Goal: Task Accomplishment & Management: Use online tool/utility

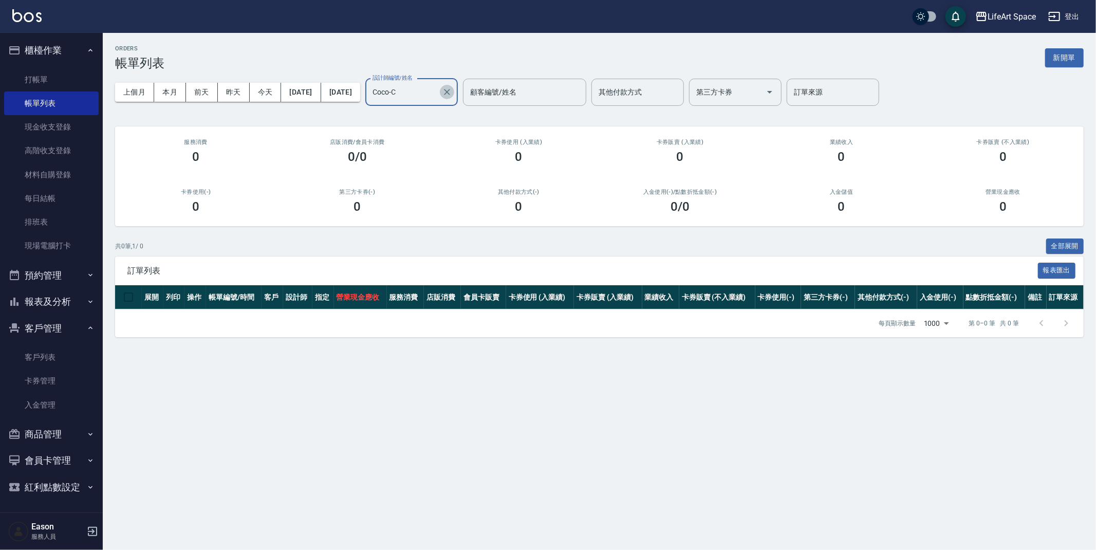
click at [452, 87] on icon "Clear" at bounding box center [447, 92] width 10 height 10
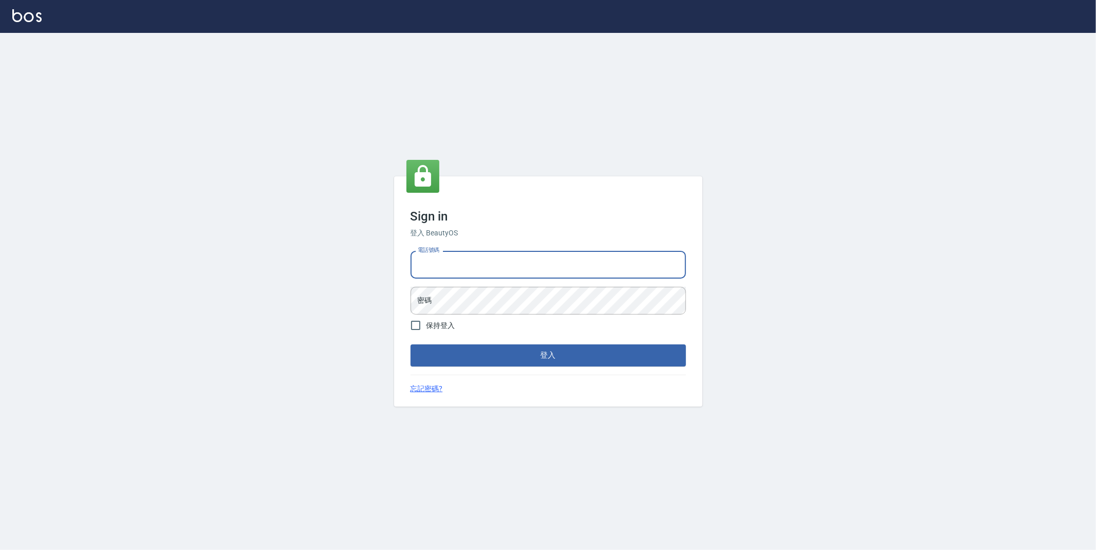
click at [487, 260] on input "電話號碼" at bounding box center [548, 265] width 275 height 28
type input "0977687025"
drag, startPoint x: 469, startPoint y: 269, endPoint x: 409, endPoint y: 262, distance: 60.5
click at [399, 261] on div "Sign in 登入 BeautyOS 電話號碼 [PHONE_NUMBER] 電話號碼 密碼 密碼 保持登入 登入 忘記密碼?" at bounding box center [548, 291] width 308 height 230
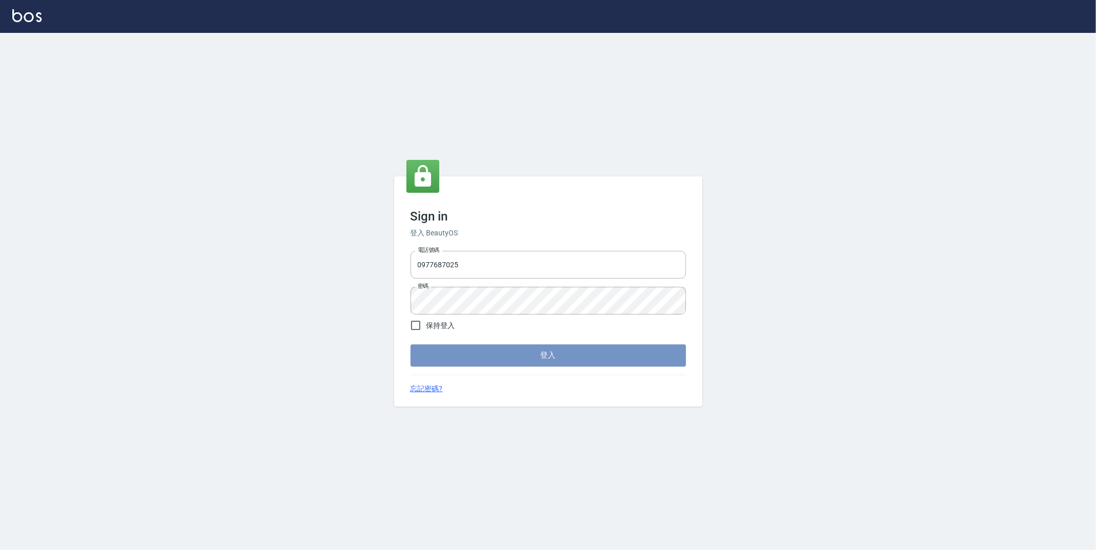
click at [523, 355] on button "登入" at bounding box center [548, 355] width 275 height 22
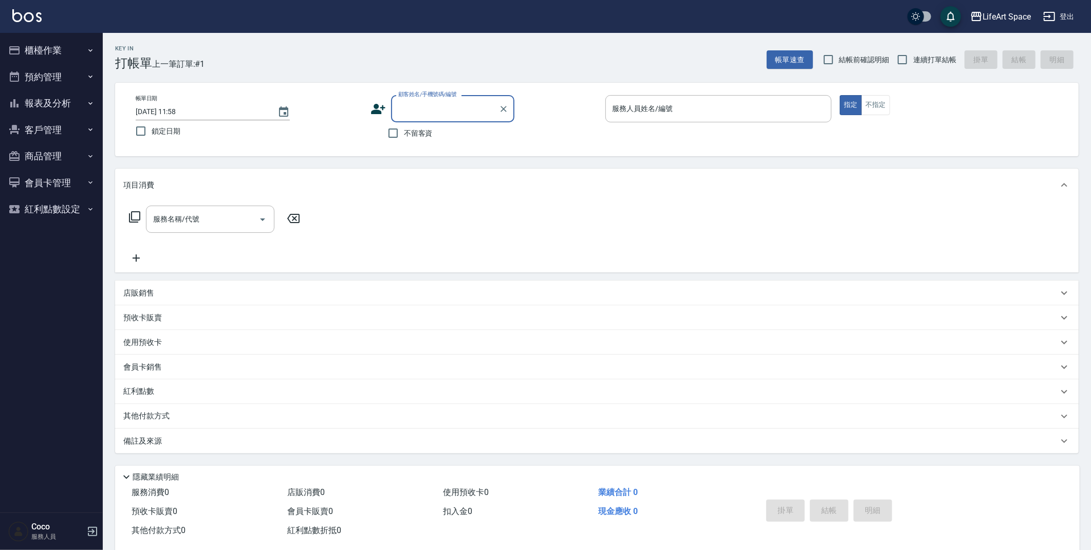
click at [35, 52] on button "櫃檯作業" at bounding box center [51, 50] width 95 height 27
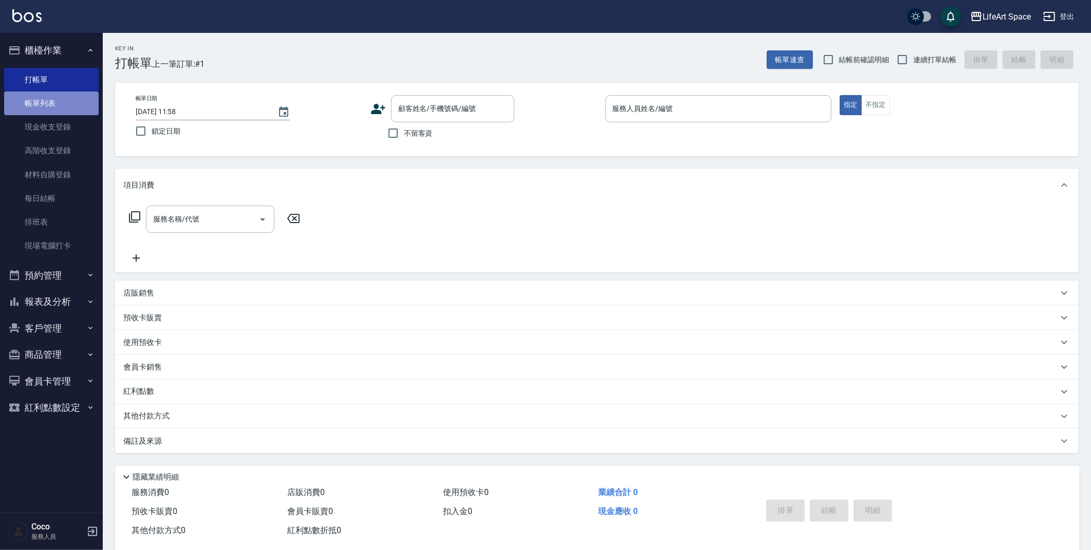
click at [72, 106] on link "帳單列表" at bounding box center [51, 103] width 95 height 24
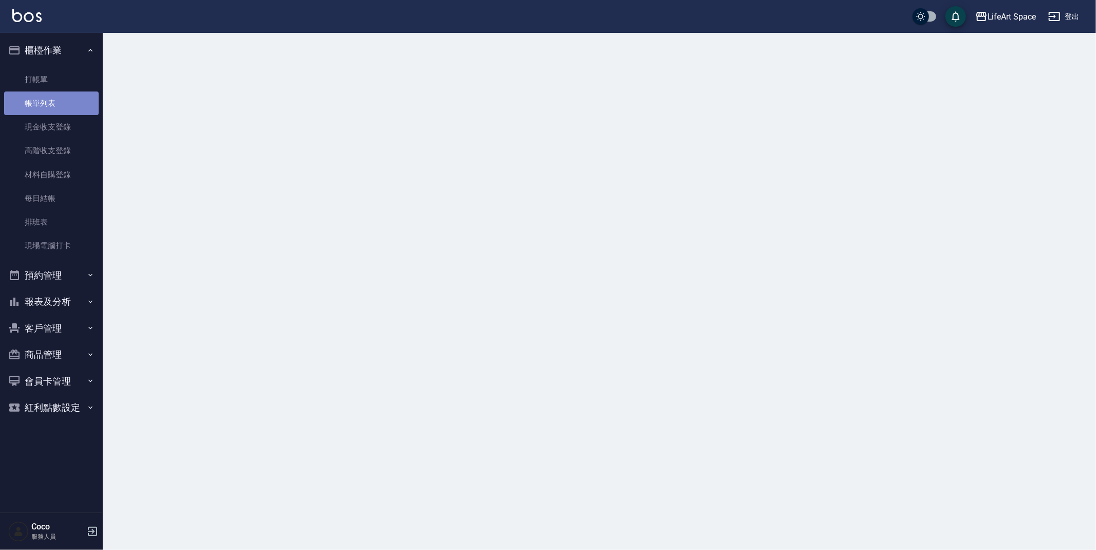
click at [71, 105] on link "帳單列表" at bounding box center [51, 103] width 95 height 24
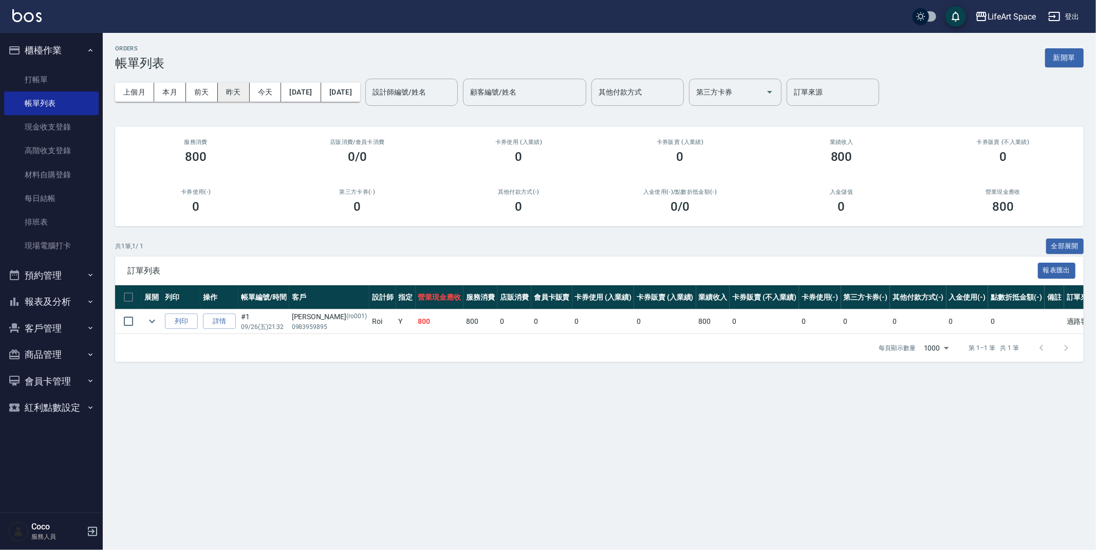
click at [246, 91] on button "昨天" at bounding box center [234, 92] width 32 height 19
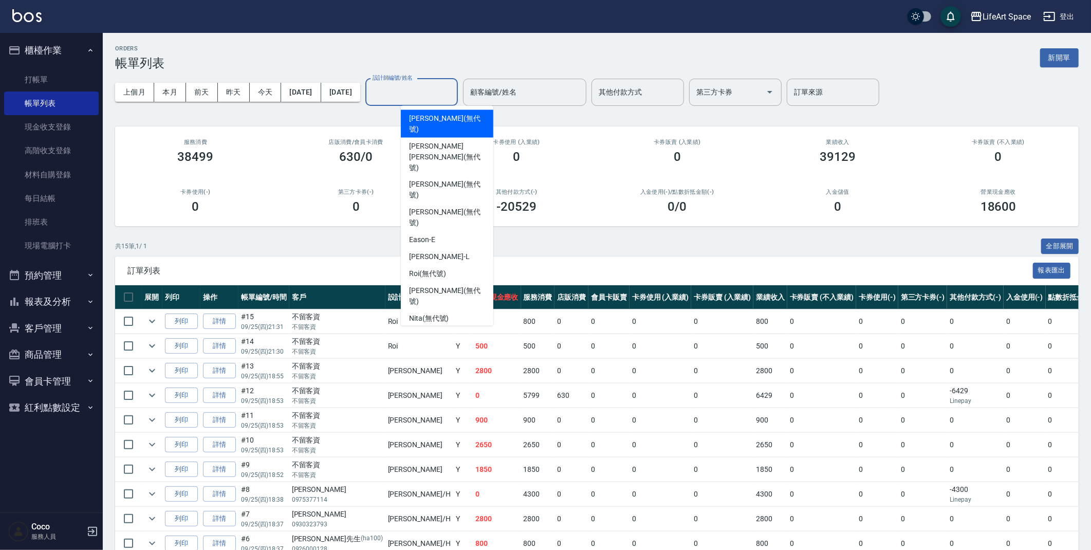
click at [432, 98] on input "設計師編號/姓名" at bounding box center [411, 92] width 83 height 18
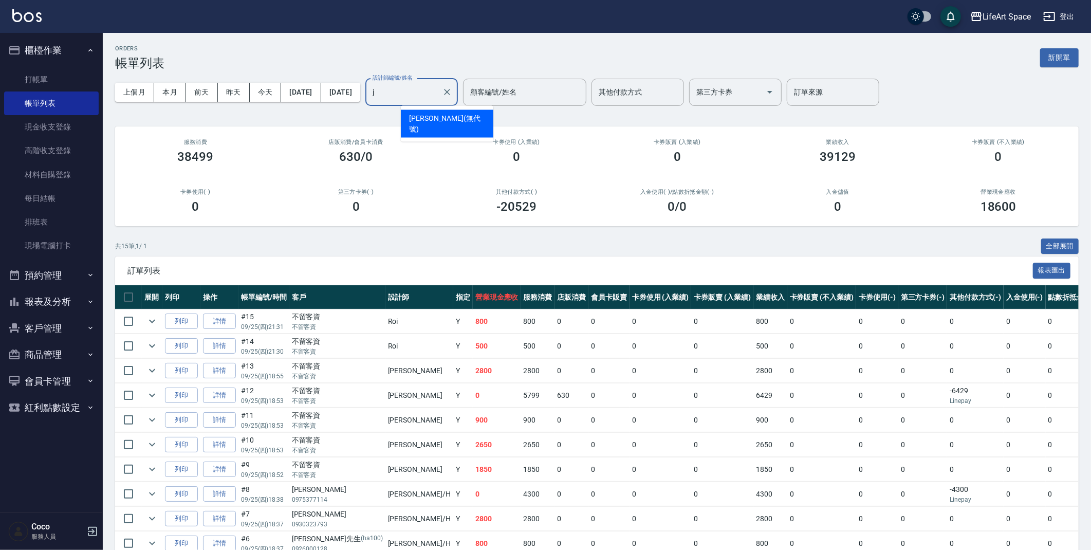
click at [416, 114] on span "[PERSON_NAME] (無代號)" at bounding box center [447, 124] width 76 height 22
type input "[PERSON_NAME](無代號)"
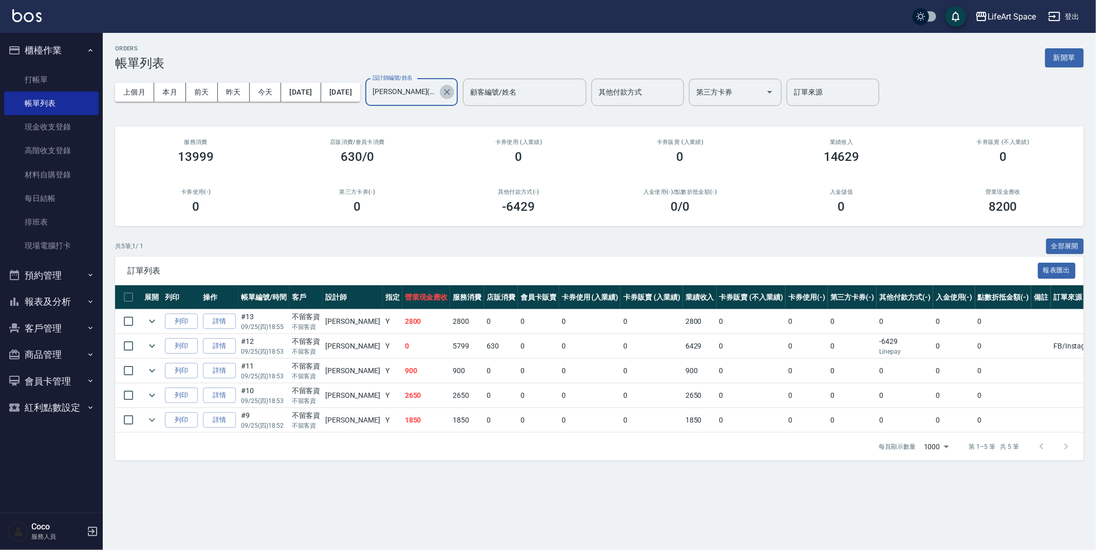
click at [454, 98] on button "Clear" at bounding box center [447, 92] width 14 height 14
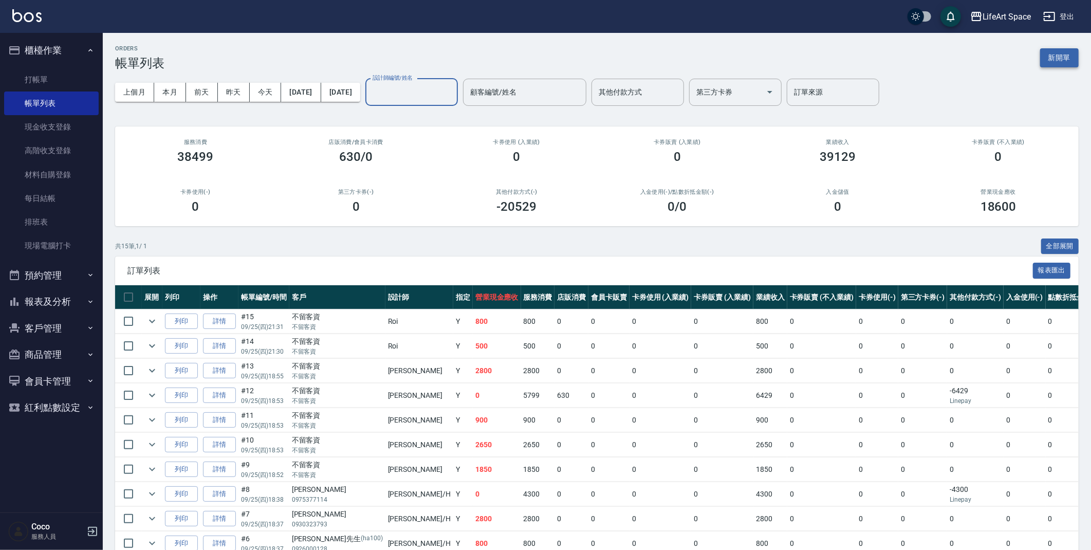
click at [1051, 65] on button "新開單" at bounding box center [1059, 57] width 39 height 19
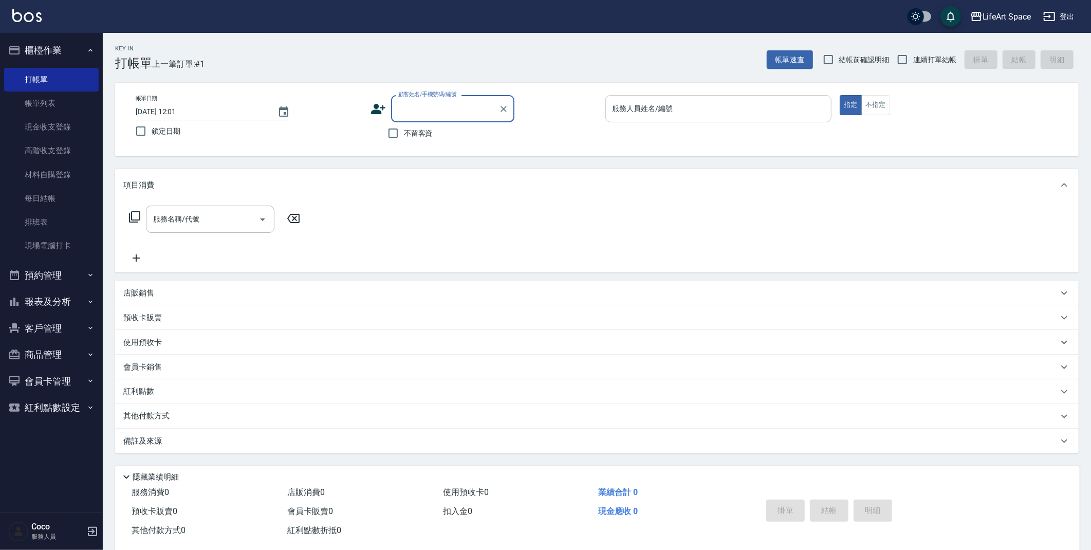
click at [704, 114] on input "服務人員姓名/編號" at bounding box center [718, 109] width 217 height 18
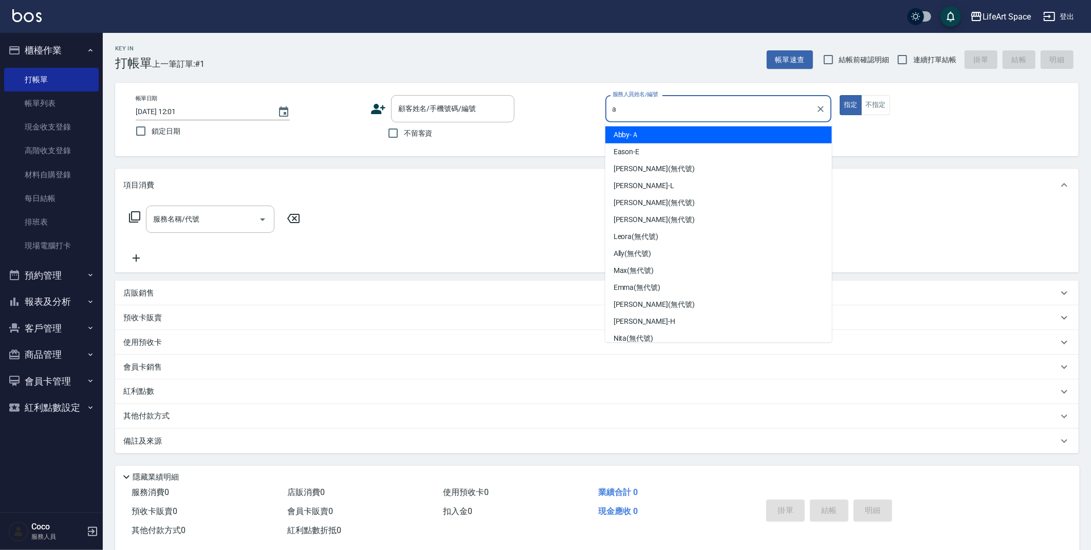
click at [632, 130] on span "Abby -Ａ" at bounding box center [627, 135] width 26 height 11
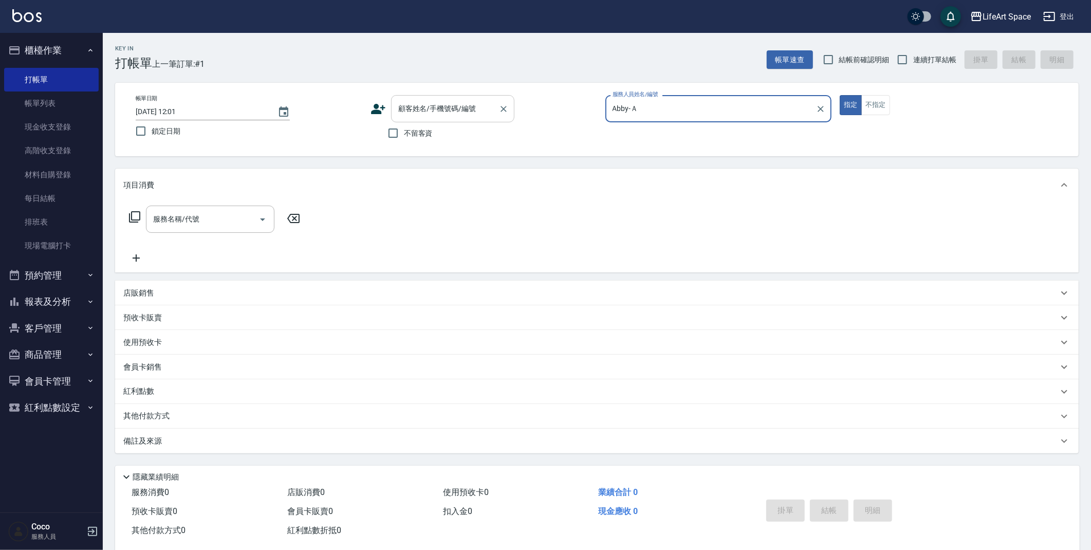
click at [458, 119] on div "顧客姓名/手機號碼/編號" at bounding box center [452, 108] width 123 height 27
type input "Abby-Ａ"
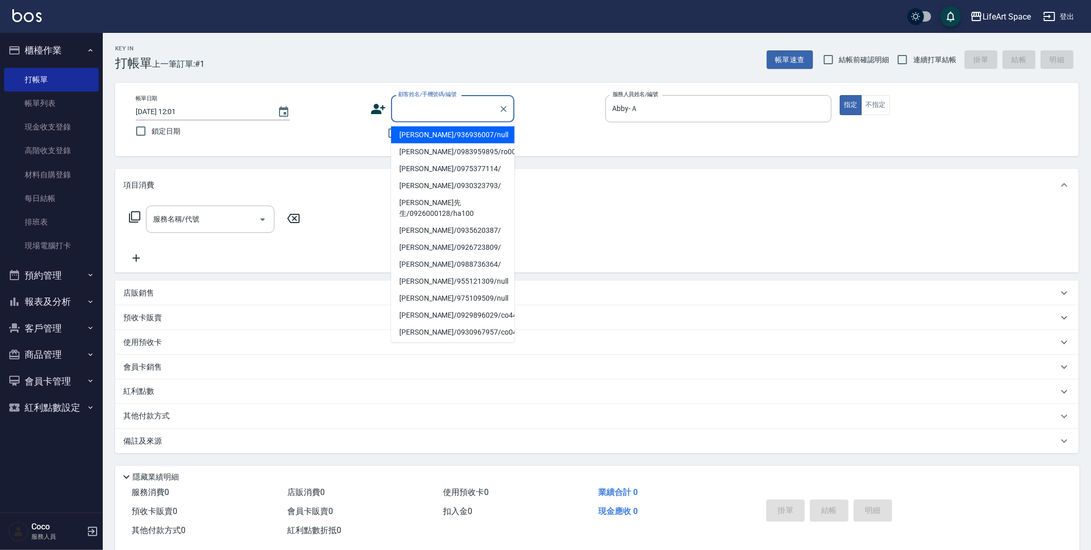
click at [459, 117] on input "顧客姓名/手機號碼/編號" at bounding box center [445, 109] width 99 height 18
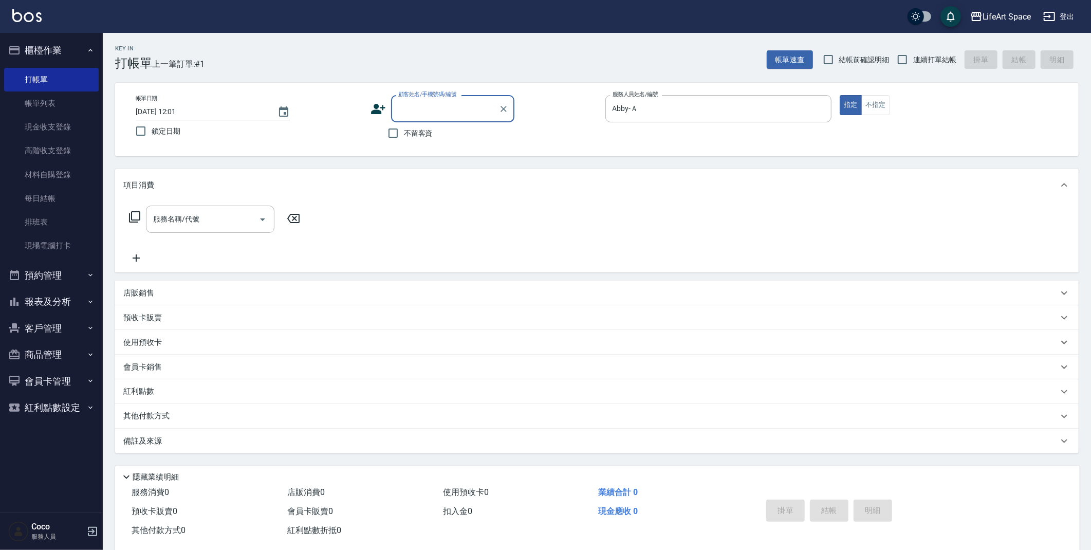
click at [460, 115] on input "顧客姓名/手機號碼/編號" at bounding box center [445, 109] width 99 height 18
click at [333, 127] on label "鎖定日期" at bounding box center [242, 131] width 224 height 22
click at [152, 127] on input "鎖定日期" at bounding box center [141, 131] width 22 height 22
checkbox input "true"
click at [397, 134] on input "不留客資" at bounding box center [393, 133] width 22 height 22
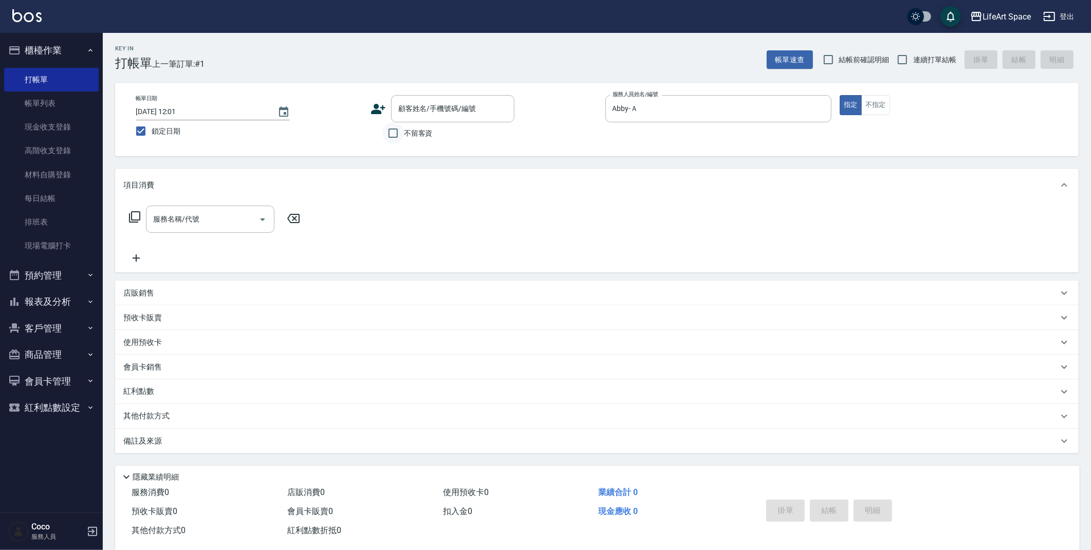
checkbox input "true"
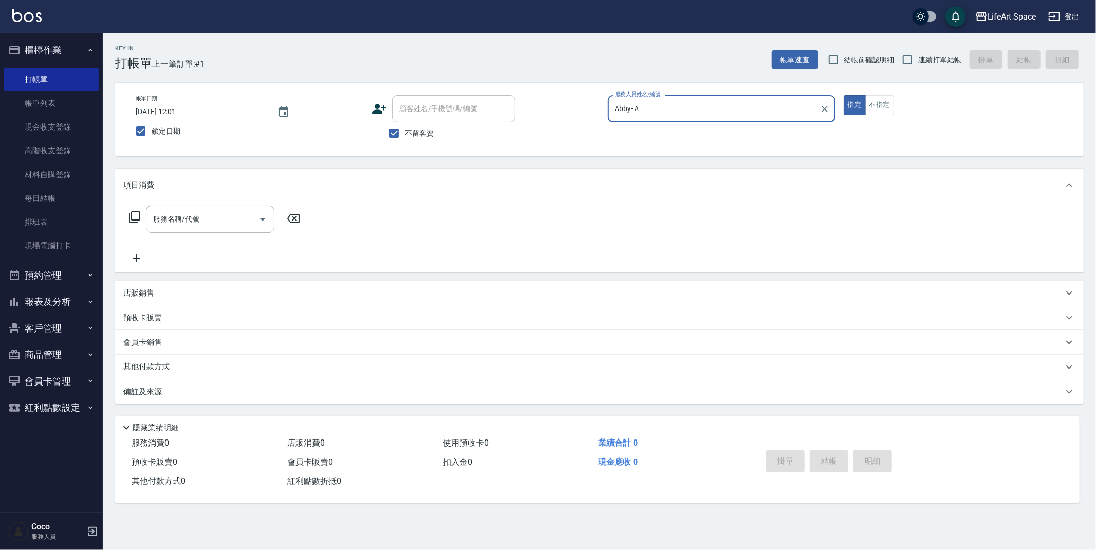
drag, startPoint x: 152, startPoint y: 136, endPoint x: 170, endPoint y: 131, distance: 19.1
click at [152, 135] on span "鎖定日期" at bounding box center [166, 131] width 29 height 11
click at [152, 135] on input "鎖定日期" at bounding box center [141, 131] width 22 height 22
checkbox input "false"
click at [283, 113] on icon "Choose date, selected date is 2025-09-26" at bounding box center [284, 112] width 12 height 12
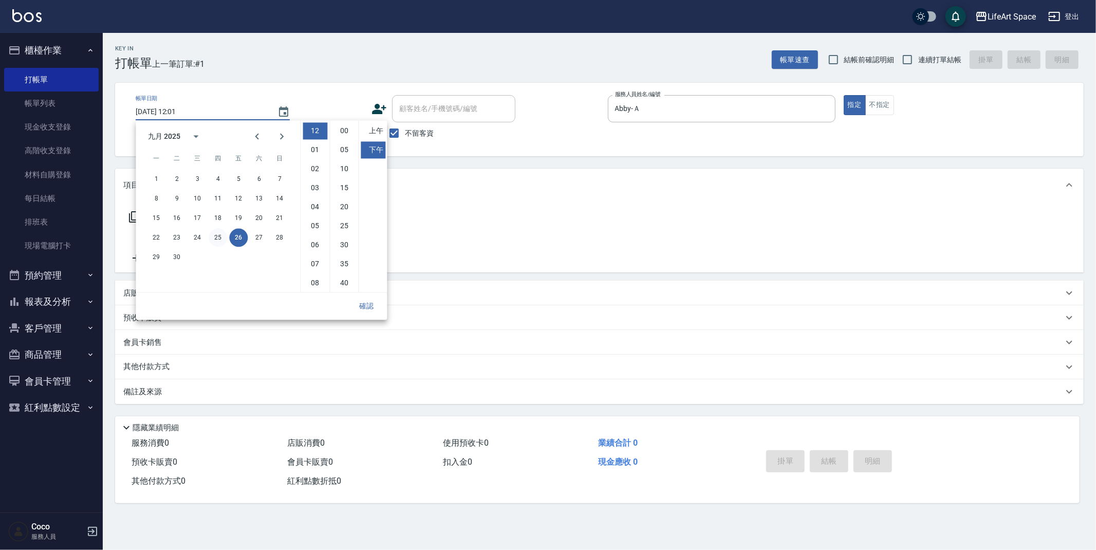
click at [219, 235] on button "25" at bounding box center [218, 237] width 19 height 19
type input "[DATE] 12:01"
click at [376, 309] on button "確認" at bounding box center [366, 306] width 33 height 19
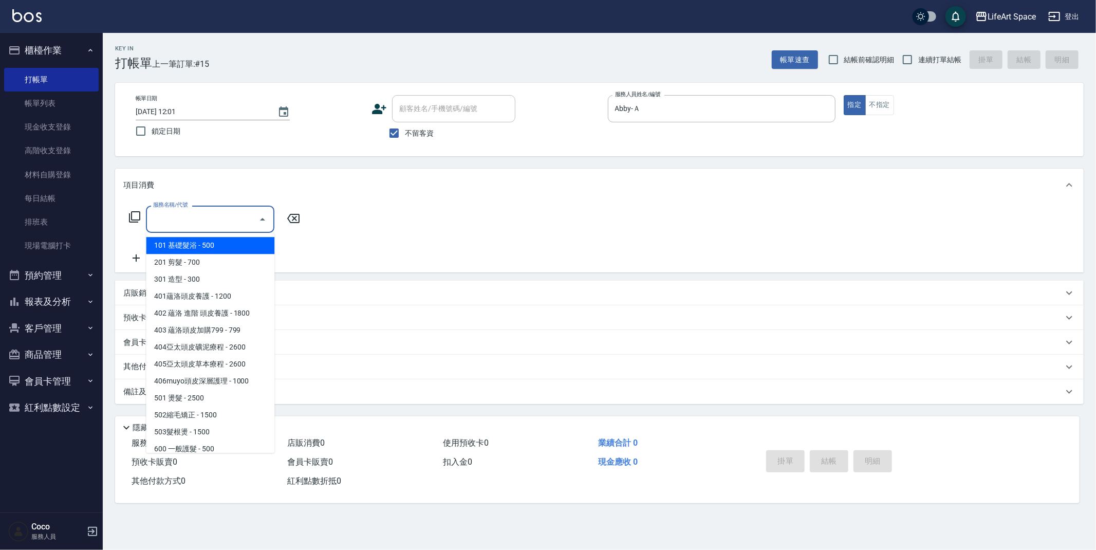
click at [198, 212] on input "服務名稱/代號" at bounding box center [203, 219] width 104 height 18
click at [201, 262] on span "201 剪髮 - 700" at bounding box center [210, 262] width 128 height 17
type input "201 剪髮(201)"
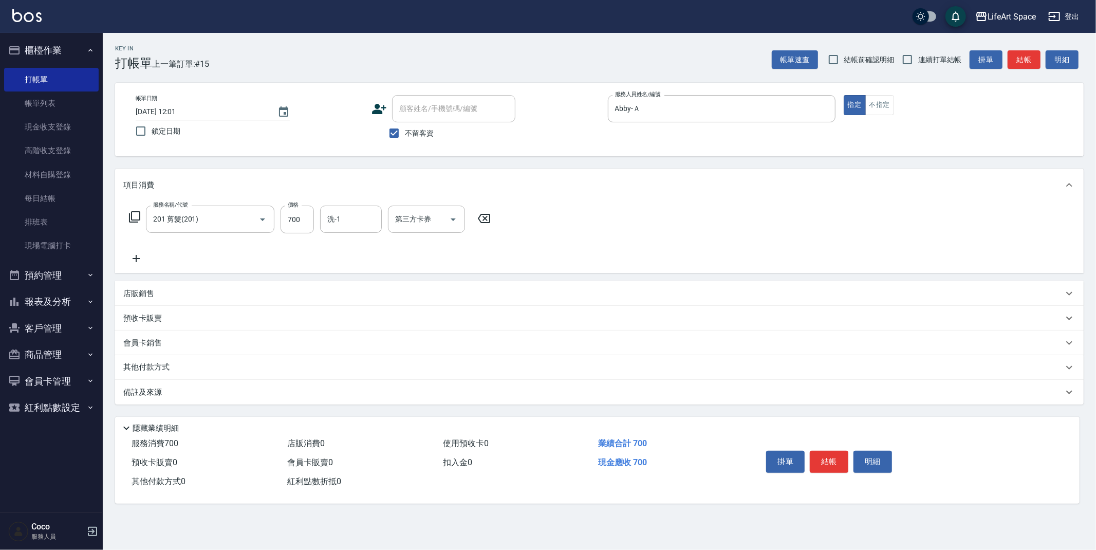
click at [129, 389] on p "備註及來源" at bounding box center [142, 392] width 39 height 11
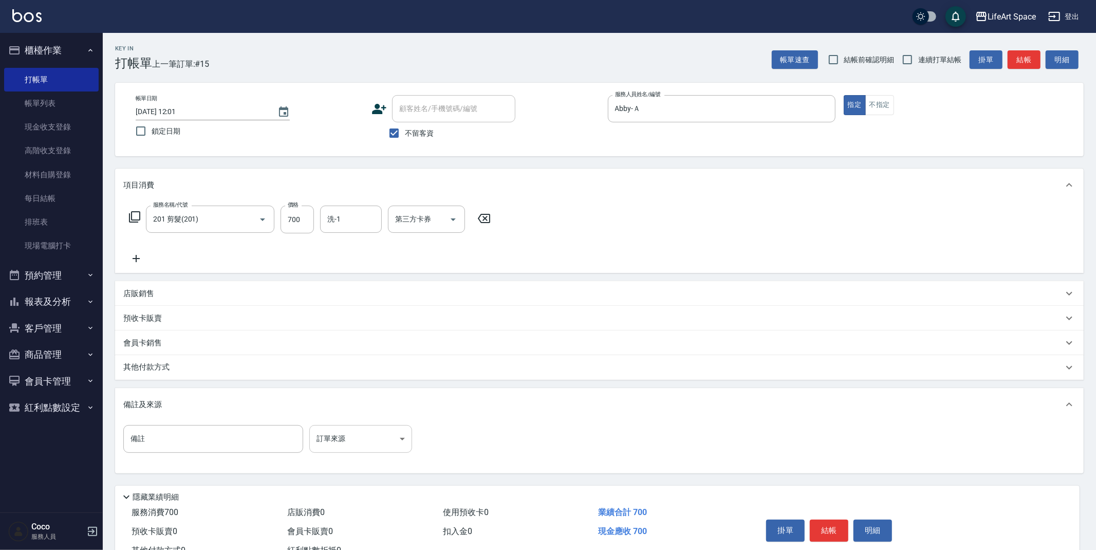
click at [346, 439] on body "LifeArt Space 登出 櫃檯作業 打帳單 帳單列表 現金收支登錄 高階收支登錄 材料自購登錄 每日結帳 排班表 現場電腦打卡 預約管理 預約管理 單…" at bounding box center [548, 292] width 1096 height 585
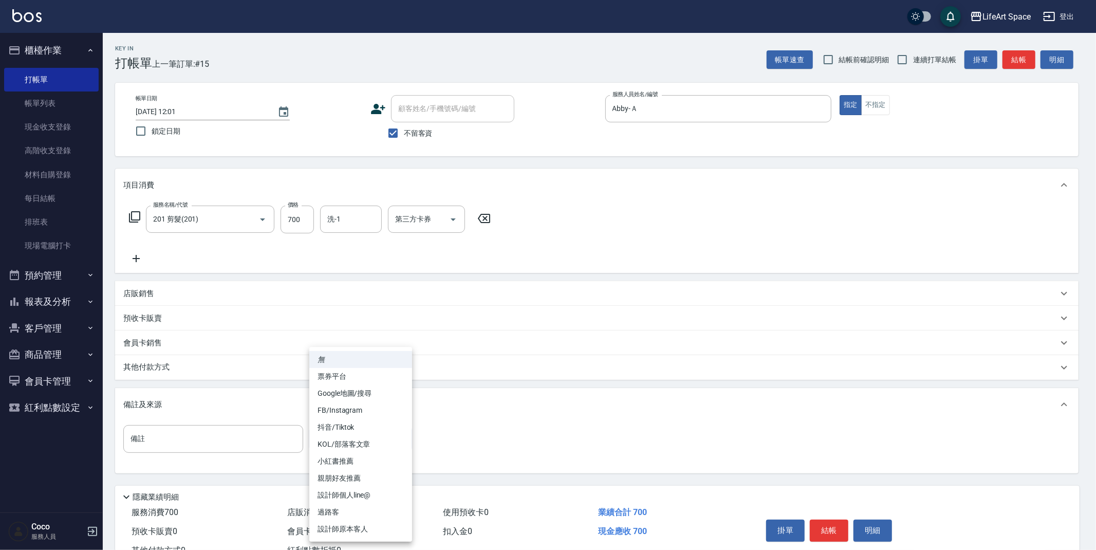
click at [353, 527] on li "設計師原本客人" at bounding box center [360, 529] width 103 height 17
type input "設計師原本客人"
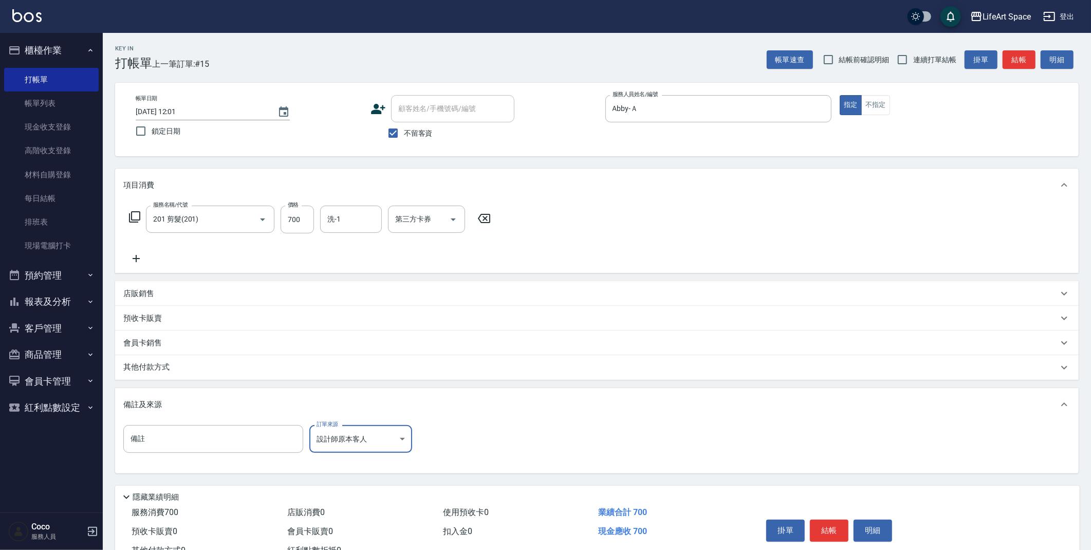
scroll to position [2, 0]
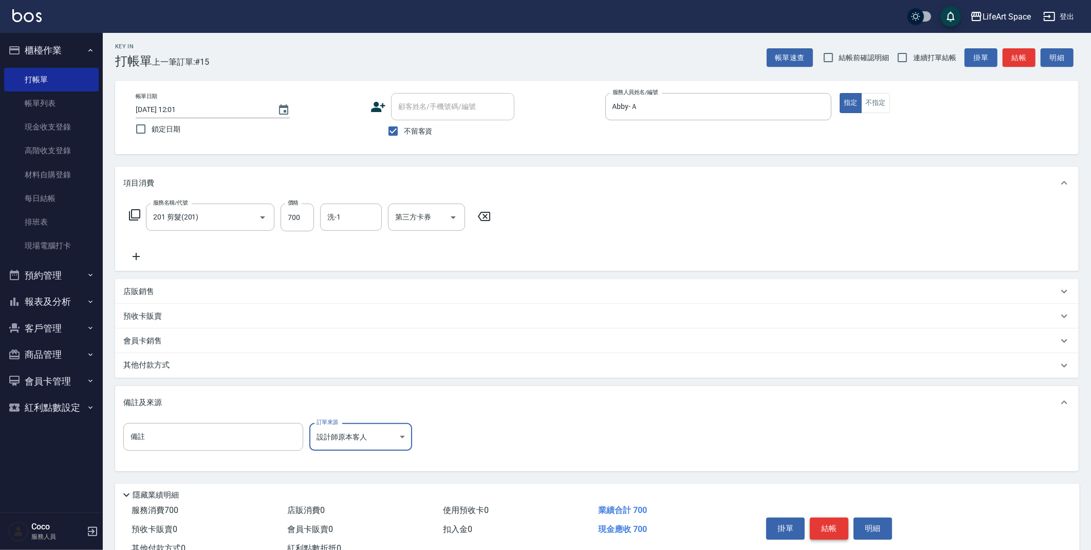
click at [838, 530] on button "結帳" at bounding box center [829, 529] width 39 height 22
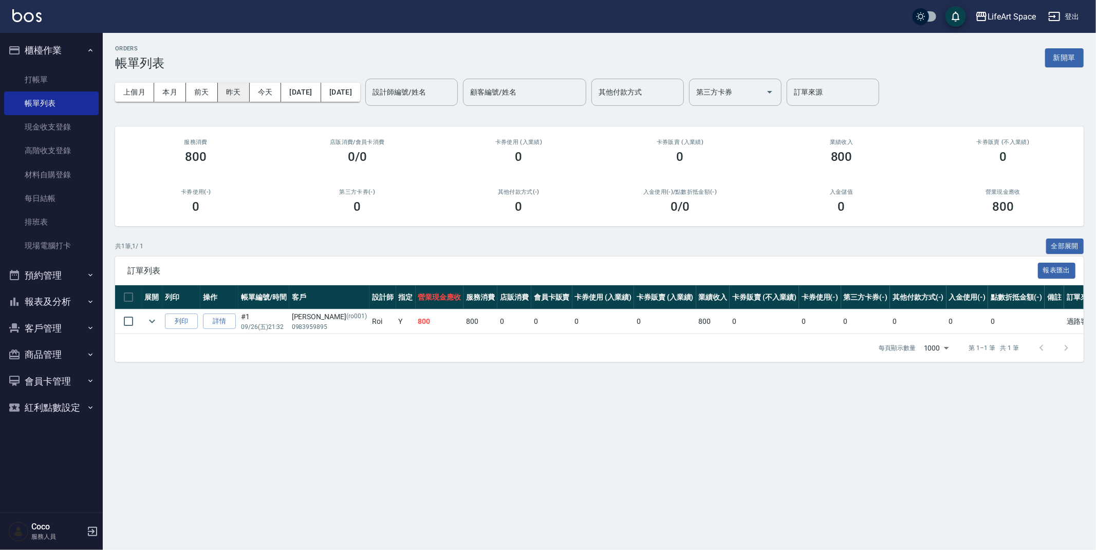
click at [231, 86] on button "昨天" at bounding box center [234, 92] width 32 height 19
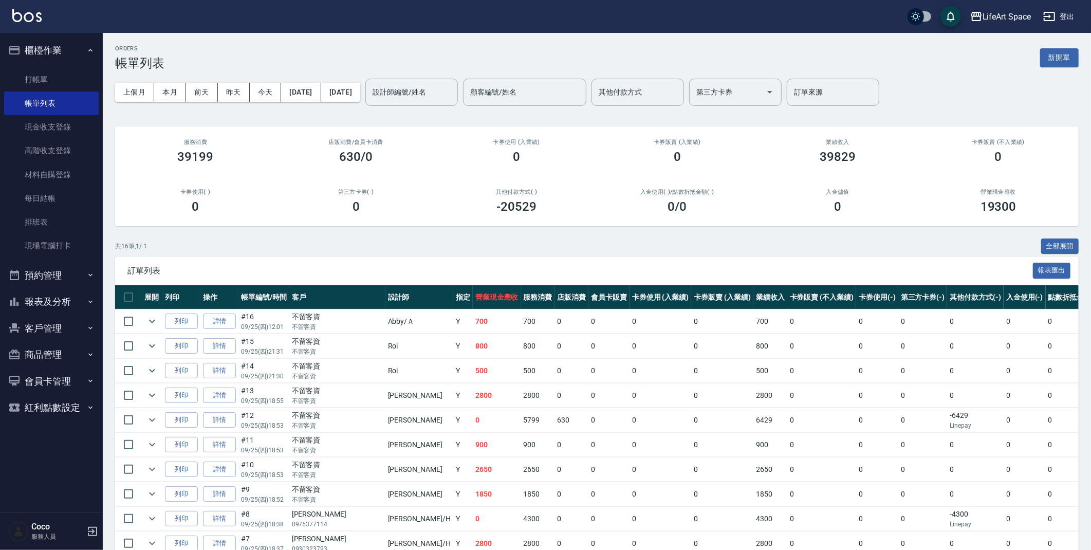
scroll to position [2, 0]
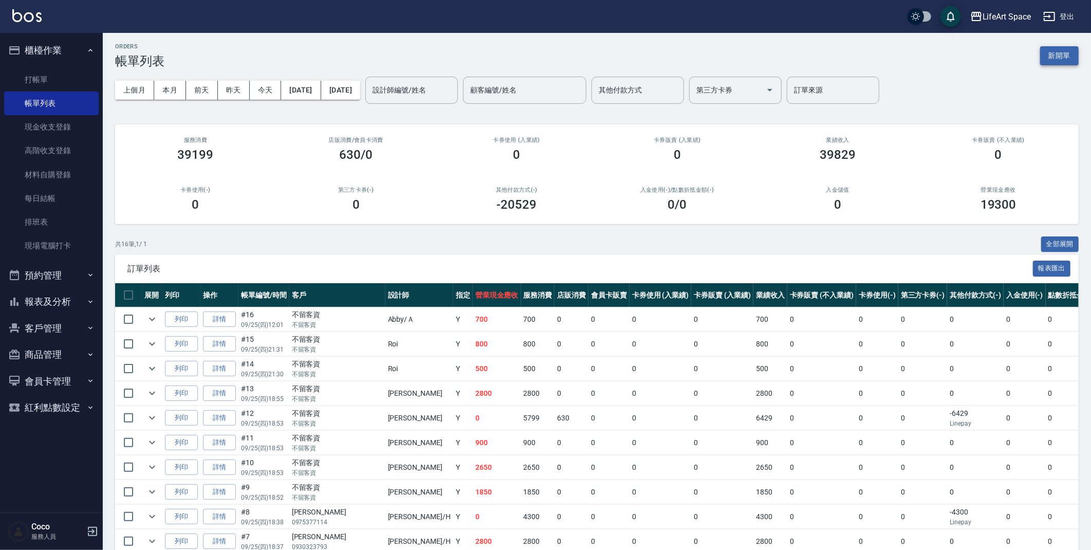
click at [1051, 58] on button "新開單" at bounding box center [1059, 55] width 39 height 19
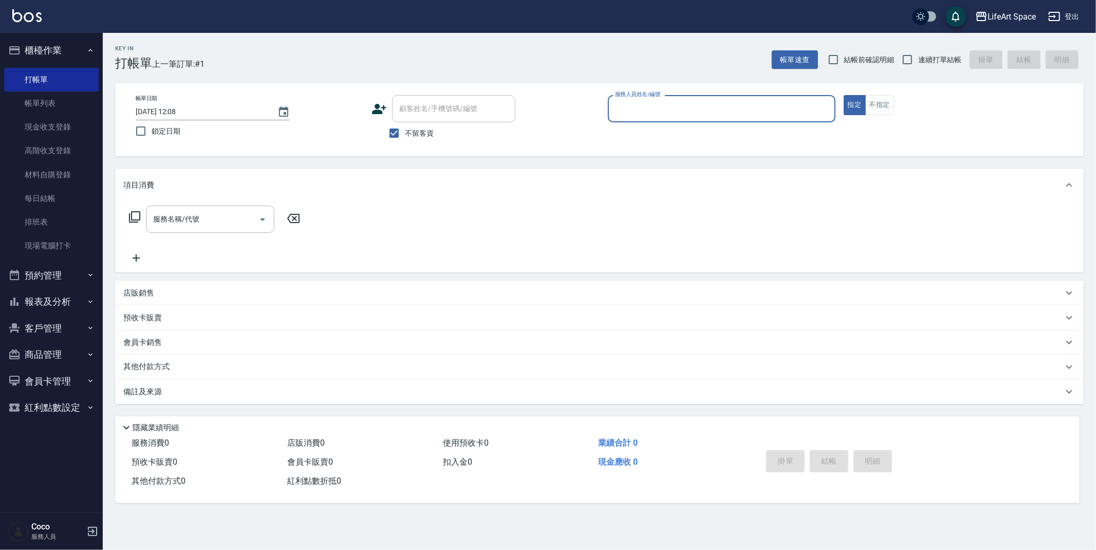
click at [416, 132] on span "不留客資" at bounding box center [419, 133] width 29 height 11
click at [405, 132] on input "不留客資" at bounding box center [394, 133] width 22 height 22
checkbox input "false"
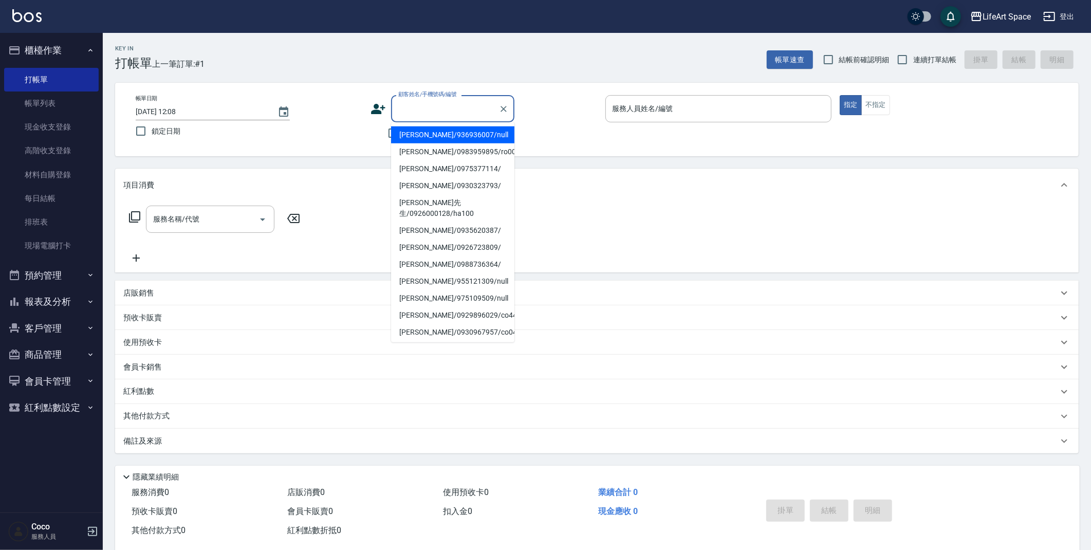
click at [432, 112] on input "顧客姓名/手機號碼/編號" at bounding box center [445, 109] width 99 height 18
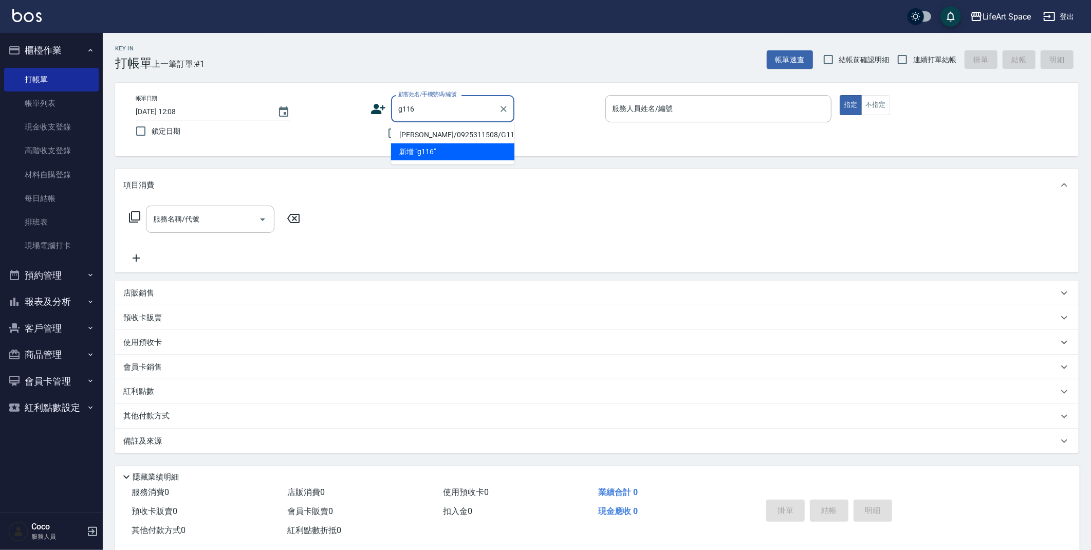
click at [431, 127] on li "[PERSON_NAME]/0925311508/G116" at bounding box center [452, 134] width 123 height 17
type input "[PERSON_NAME]/0925311508/G116"
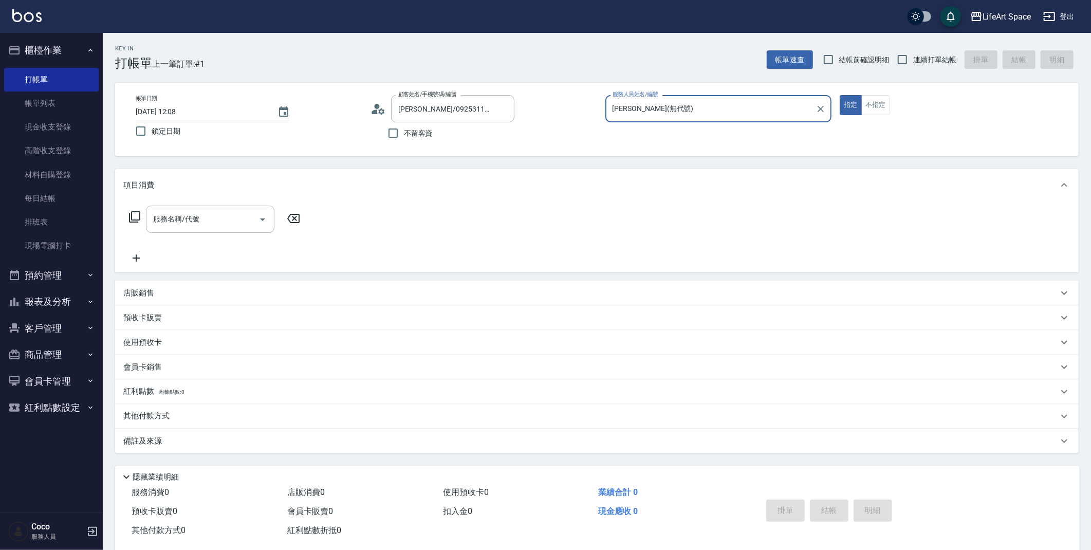
type input "[PERSON_NAME](無代號)"
click at [172, 111] on input "[DATE] 12:08" at bounding box center [202, 111] width 132 height 17
type input "[DATE] 12:08"
click at [199, 223] on input "服務名稱/代號" at bounding box center [203, 219] width 104 height 18
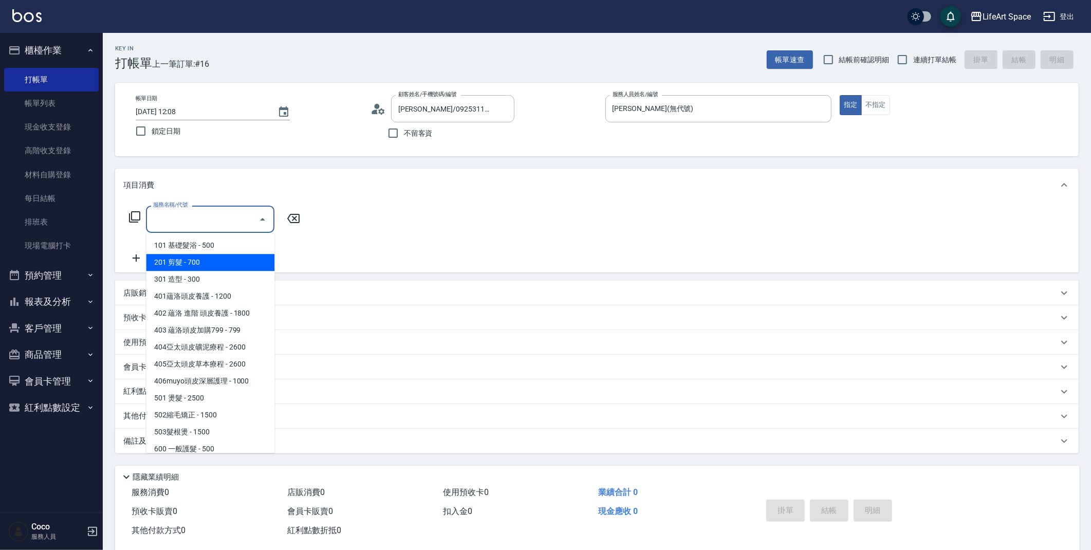
drag, startPoint x: 201, startPoint y: 255, endPoint x: 326, endPoint y: 234, distance: 126.7
click at [201, 255] on span "201 剪髮 - 700" at bounding box center [210, 262] width 128 height 17
type input "201 剪髮(201)"
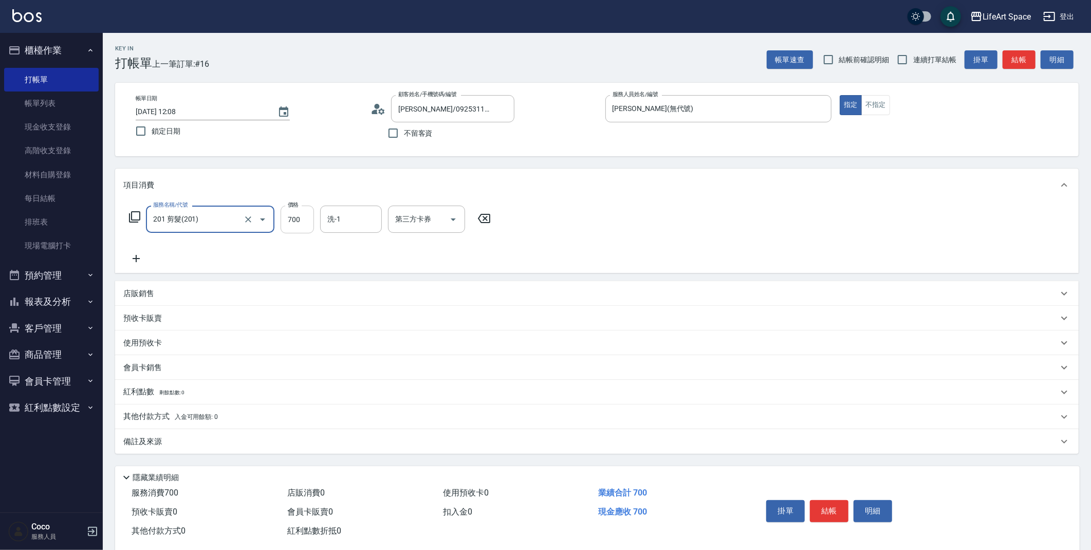
click at [311, 217] on input "700" at bounding box center [297, 220] width 33 height 28
type input "500"
click at [217, 437] on div "備註及來源" at bounding box center [590, 441] width 935 height 11
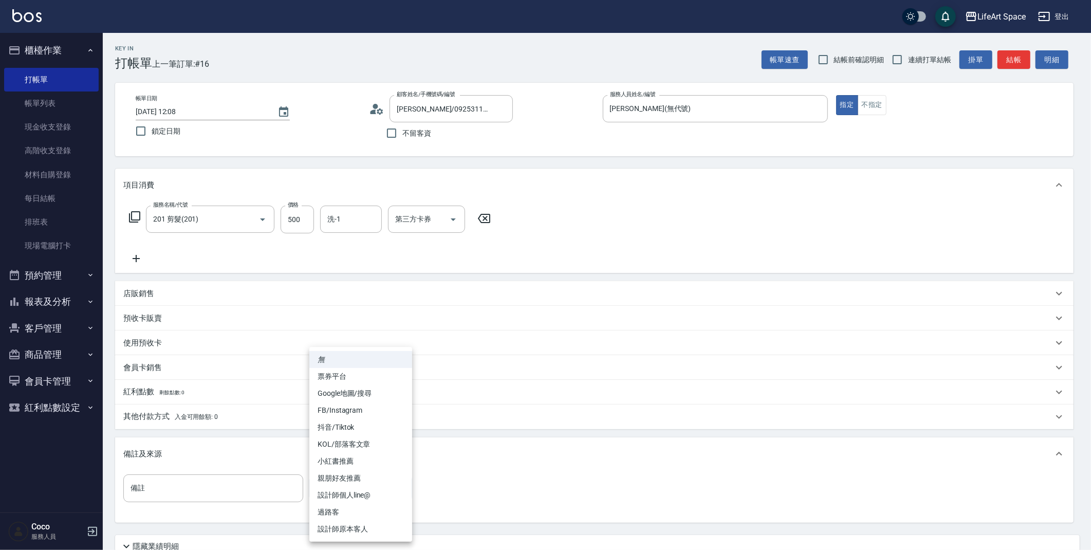
click at [351, 483] on body "LifeArt Space 登出 櫃檯作業 打帳單 帳單列表 現金收支登錄 高階收支登錄 材料自購登錄 每日結帳 排班表 現場電腦打卡 預約管理 預約管理 單…" at bounding box center [545, 317] width 1091 height 634
click at [348, 527] on li "設計師原本客人" at bounding box center [360, 529] width 103 height 17
type input "設計師原本客人"
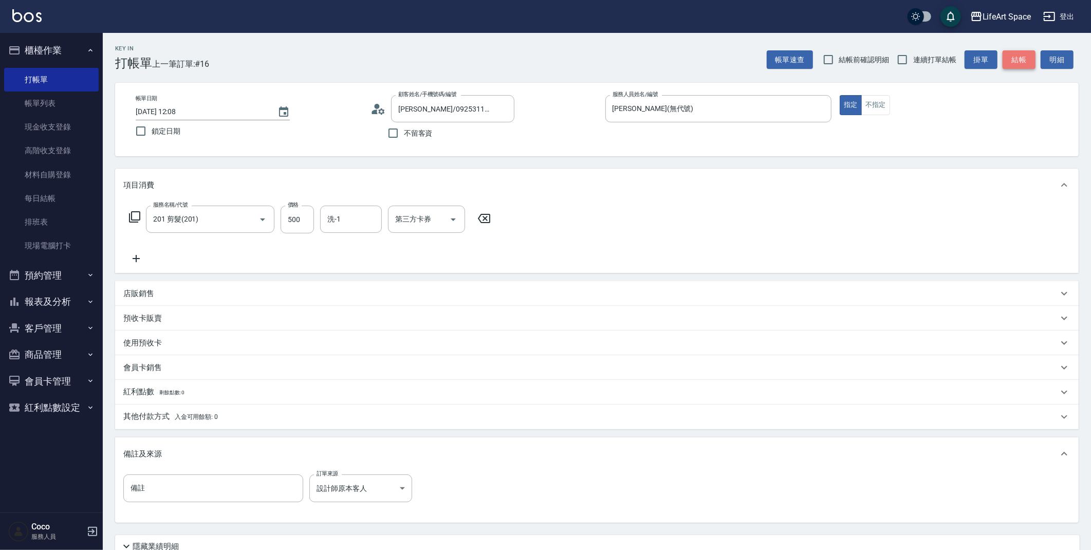
click at [1019, 61] on button "結帳" at bounding box center [1019, 59] width 33 height 19
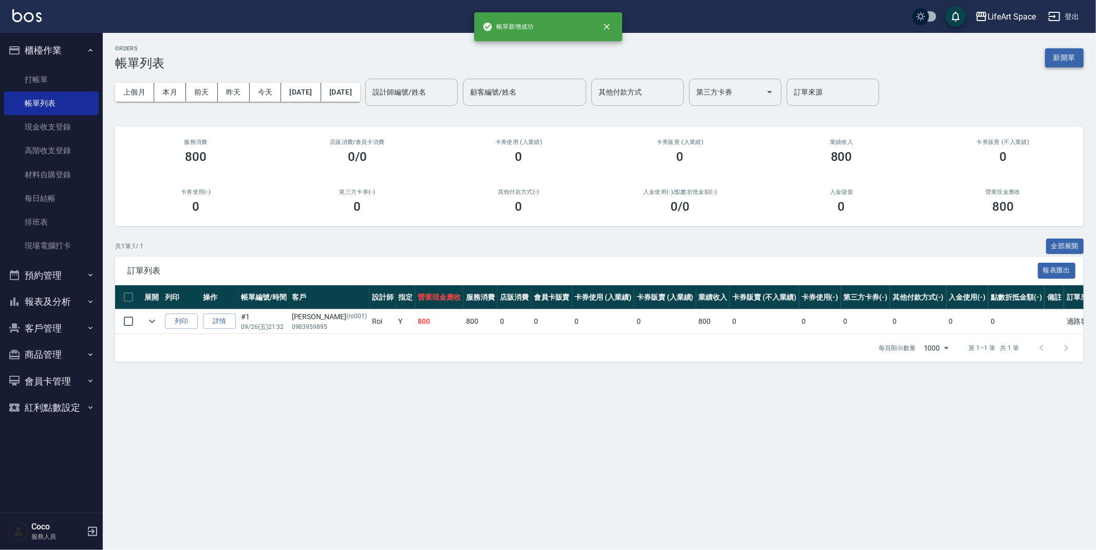
click at [1070, 52] on button "新開單" at bounding box center [1064, 57] width 39 height 19
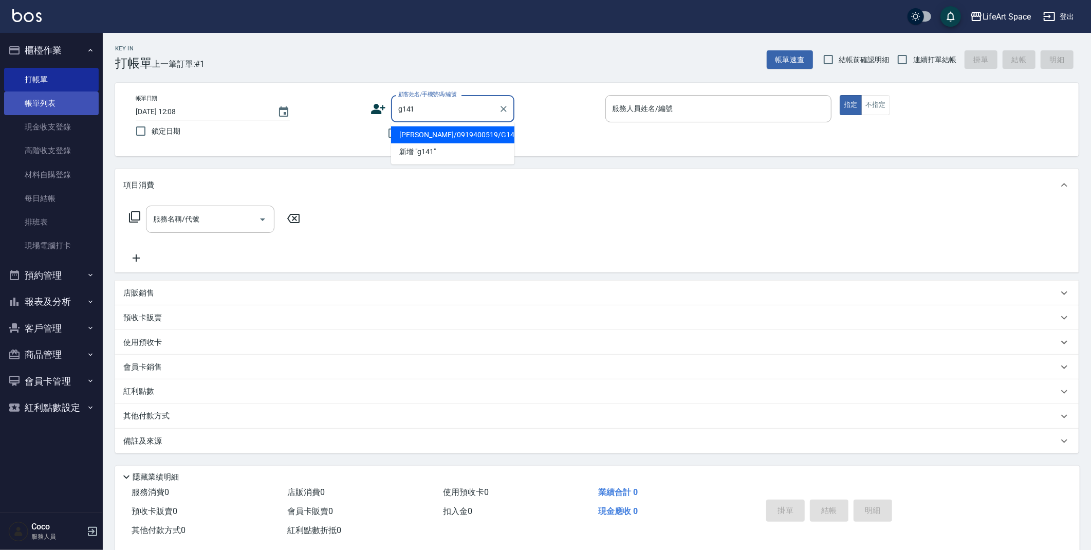
click at [434, 137] on li "[PERSON_NAME]/0919400519/G141" at bounding box center [452, 134] width 123 height 17
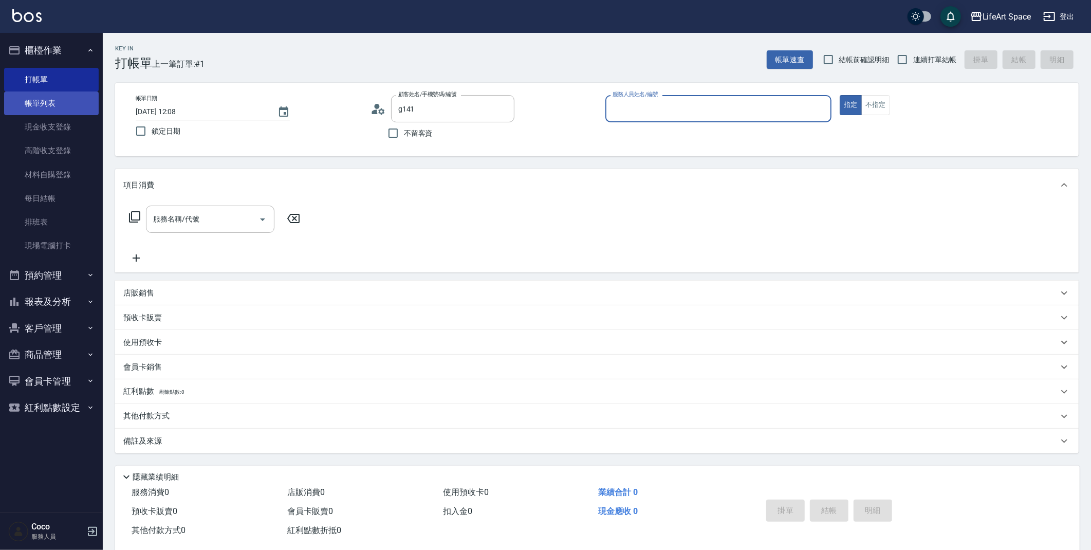
type input "[PERSON_NAME]/0919400519/G141"
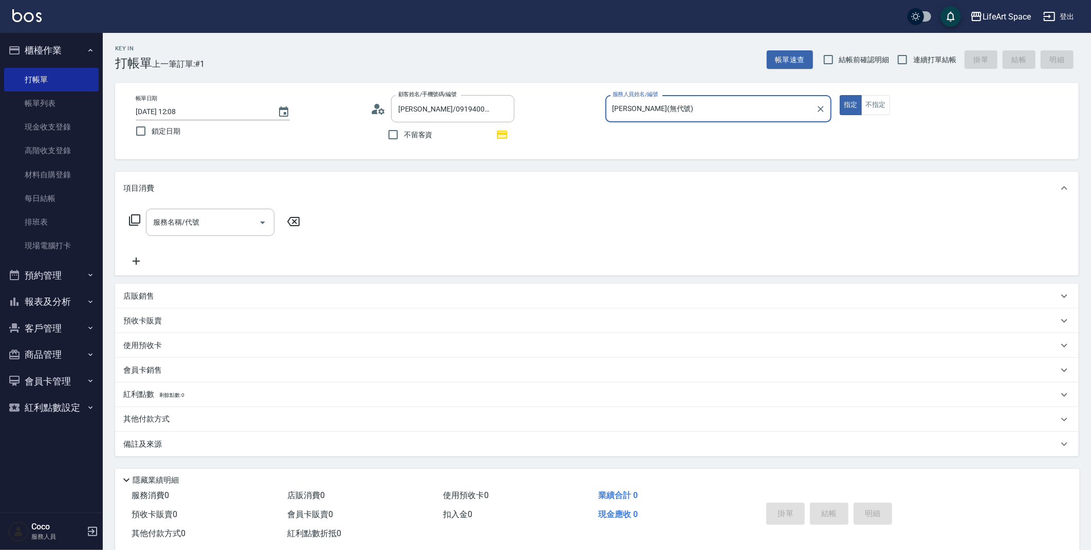
type input "[PERSON_NAME](無代號)"
click at [173, 109] on input "[DATE] 12:08" at bounding box center [202, 111] width 132 height 17
type input "[DATE] 12:08"
click at [155, 225] on input "服務名稱/代號" at bounding box center [203, 222] width 104 height 18
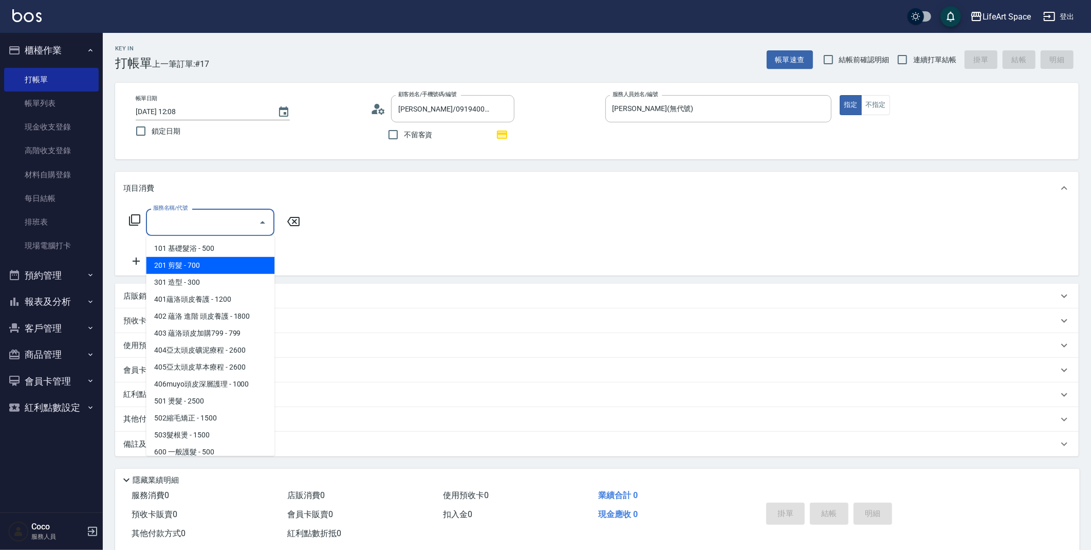
click at [206, 270] on span "201 剪髮 - 700" at bounding box center [210, 265] width 128 height 17
type input "201 剪髮(201)"
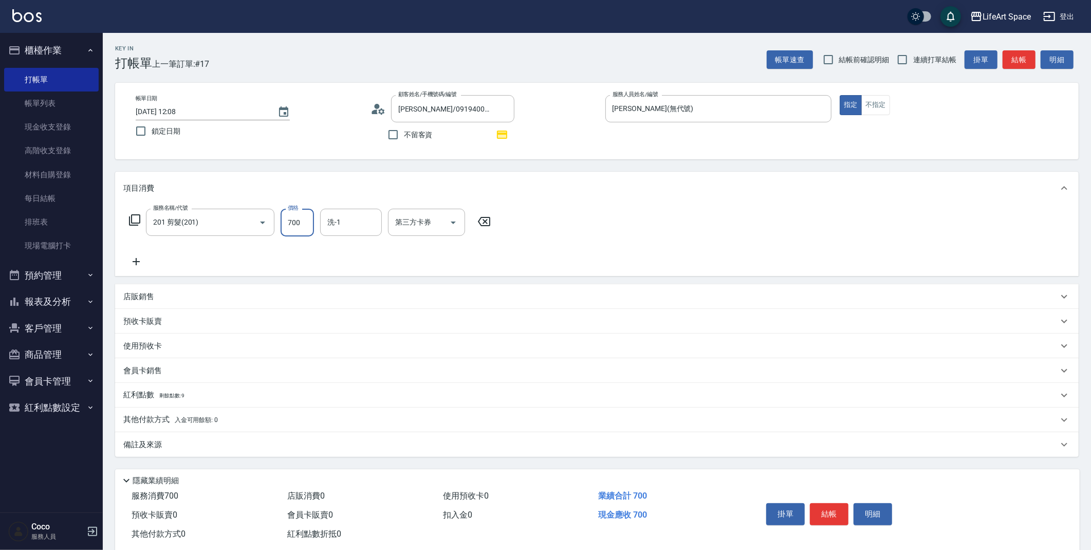
click at [297, 222] on input "700" at bounding box center [297, 223] width 33 height 28
type input "800"
click at [168, 454] on div "備註及來源" at bounding box center [597, 444] width 964 height 25
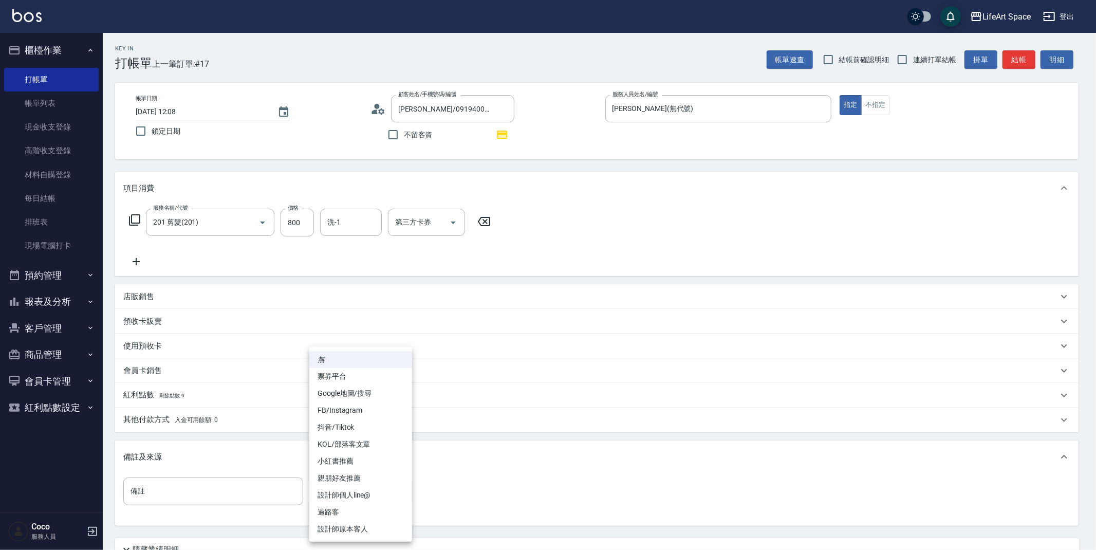
click at [358, 499] on body "LifeArt Space 登出 櫃檯作業 打帳單 帳單列表 現金收支登錄 高階收支登錄 材料自購登錄 每日結帳 排班表 現場電腦打卡 預約管理 預約管理 單…" at bounding box center [548, 318] width 1096 height 637
click at [344, 529] on li "設計師原本客人" at bounding box center [360, 529] width 103 height 17
type input "設計師原本客人"
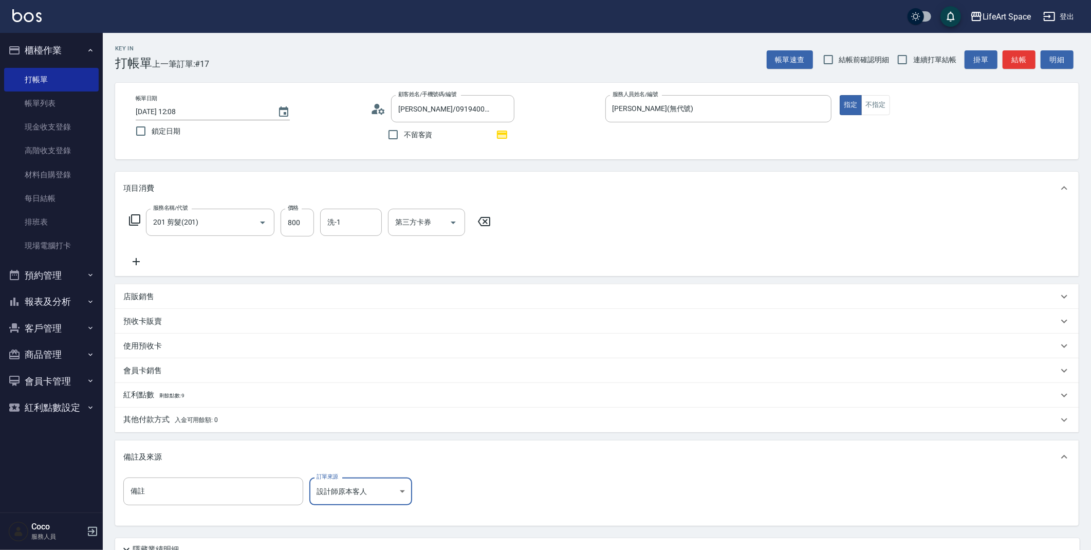
click at [176, 397] on span "剩餘點數: 9" at bounding box center [172, 396] width 26 height 6
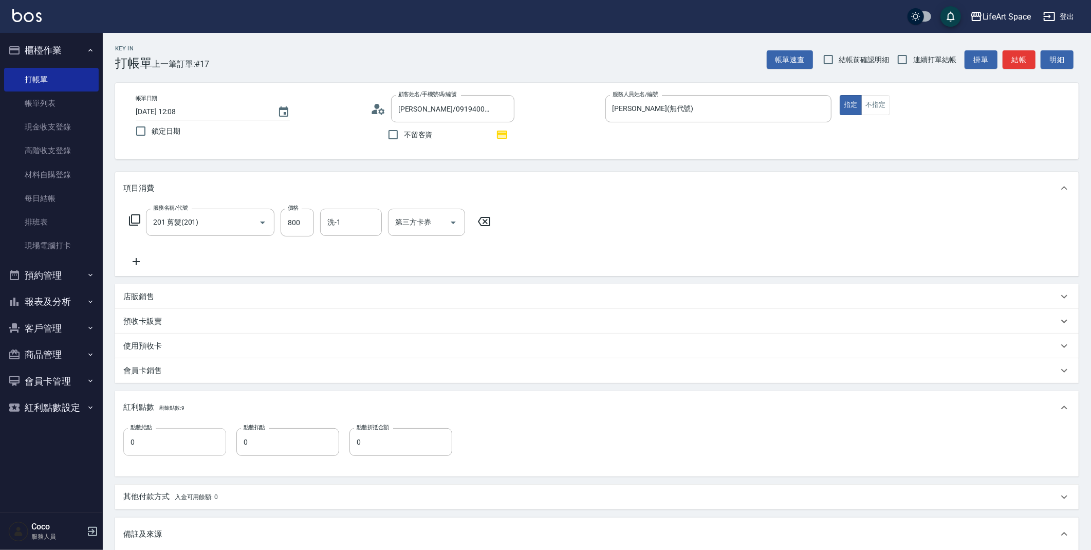
click at [170, 443] on input "0" at bounding box center [174, 442] width 103 height 28
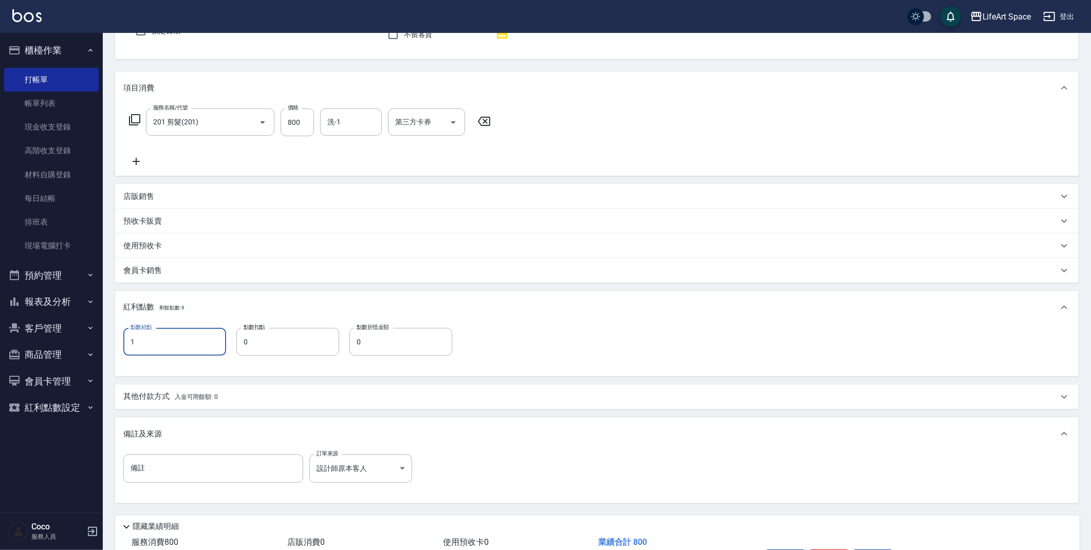
scroll to position [168, 0]
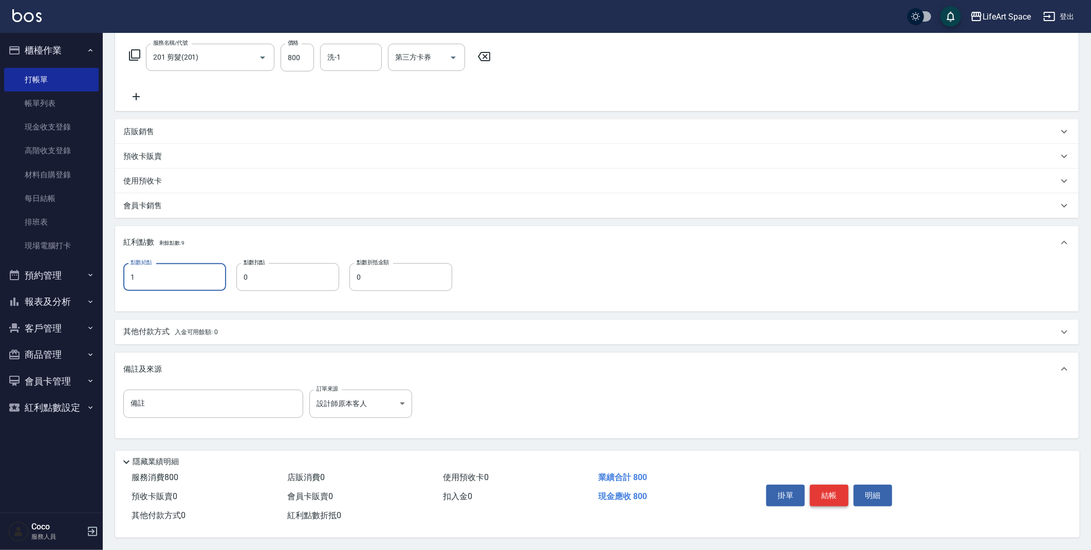
type input "1"
click at [832, 494] on button "結帳" at bounding box center [829, 496] width 39 height 22
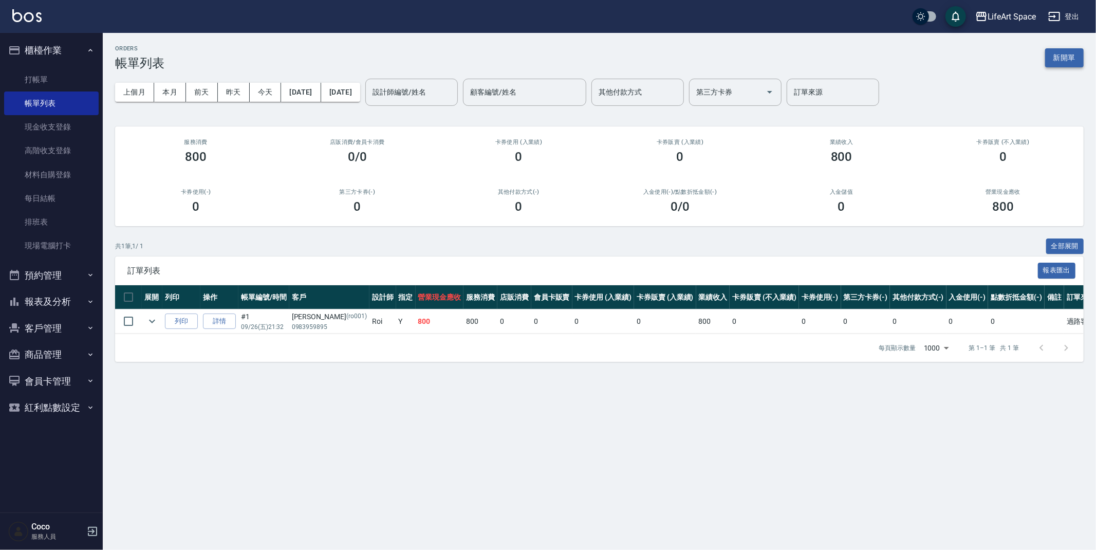
click at [1051, 56] on button "新開單" at bounding box center [1064, 57] width 39 height 19
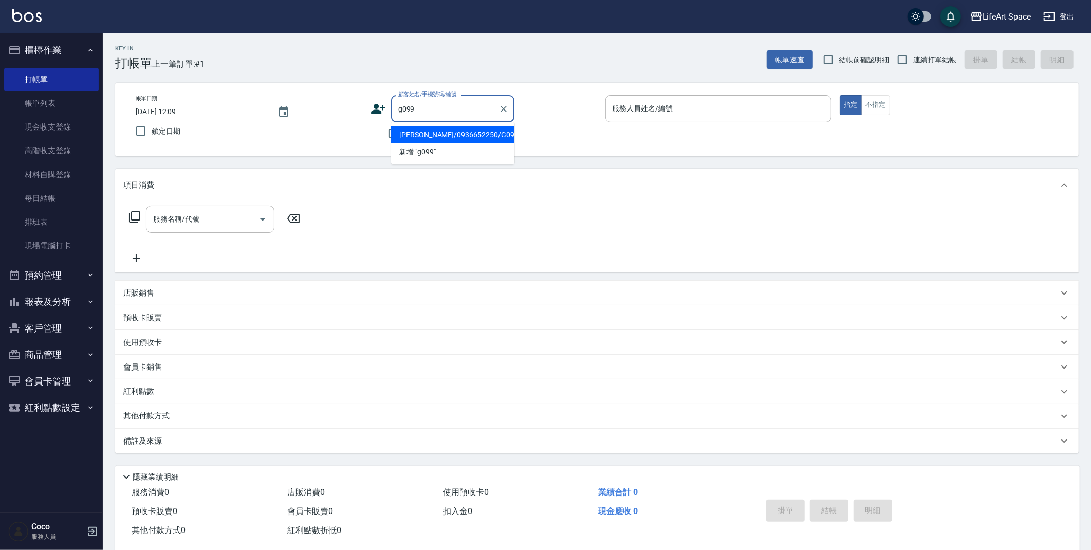
click at [405, 131] on li "[PERSON_NAME]/0936652250/G099" at bounding box center [452, 134] width 123 height 17
type input "[PERSON_NAME]/0936652250/G099"
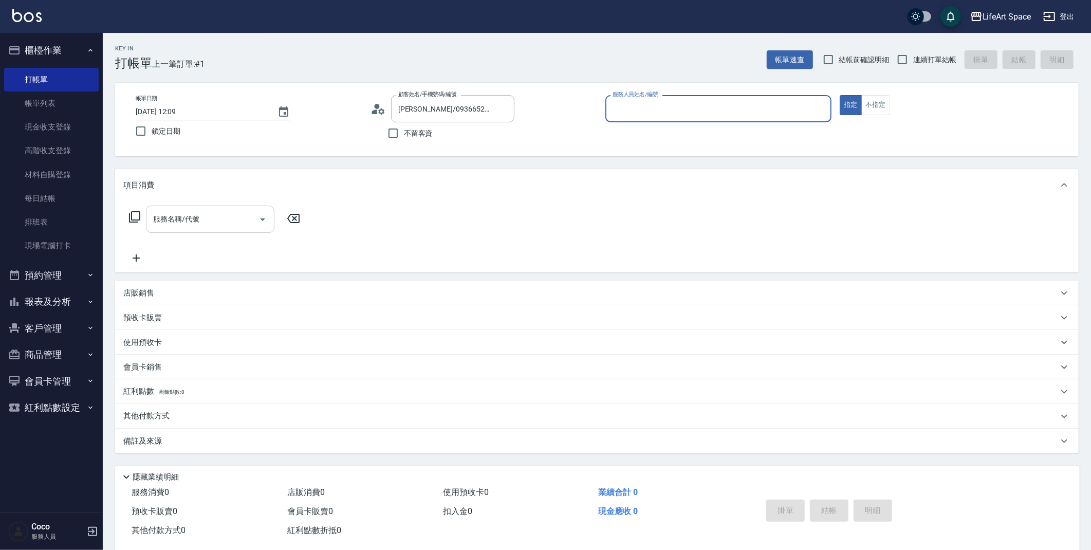
type input "[PERSON_NAME](無代號)"
click at [199, 211] on input "服務名稱/代號" at bounding box center [203, 219] width 104 height 18
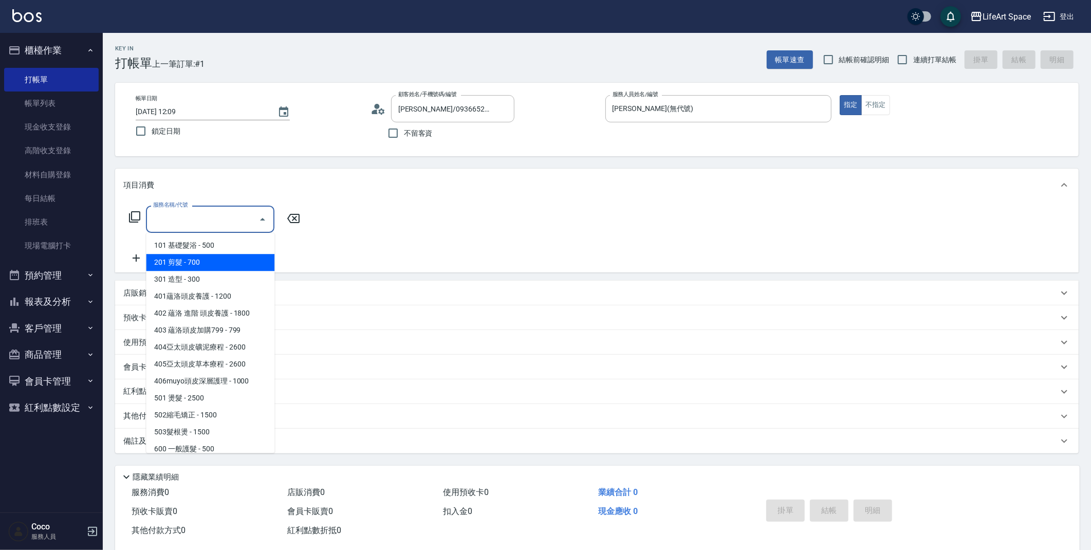
click at [174, 254] on span "201 剪髮 - 700" at bounding box center [210, 262] width 128 height 17
type input "201 剪髮(201)"
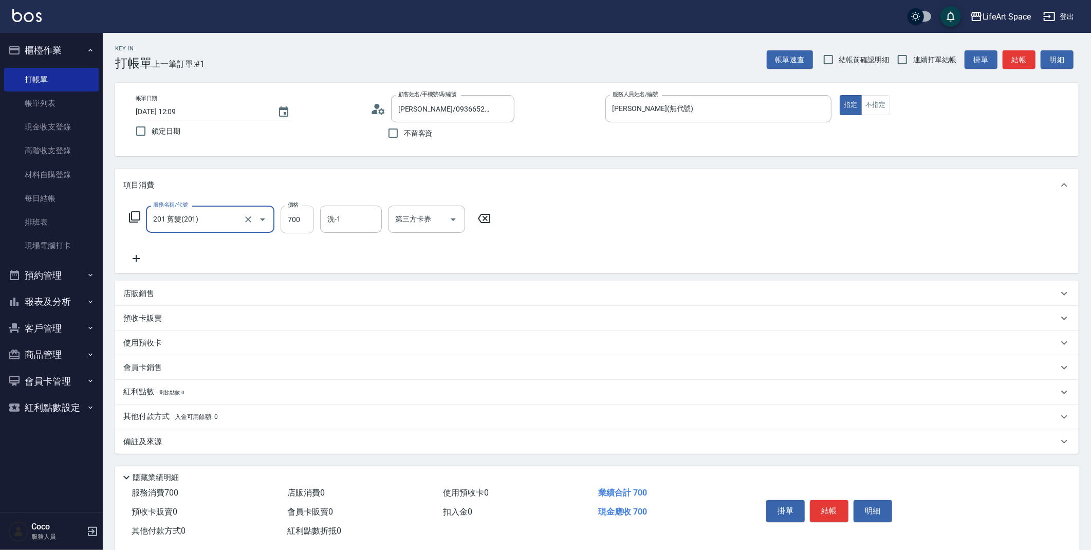
drag, startPoint x: 299, startPoint y: 222, endPoint x: 298, endPoint y: 228, distance: 6.3
click at [299, 222] on input "700" at bounding box center [297, 220] width 33 height 28
type input "800"
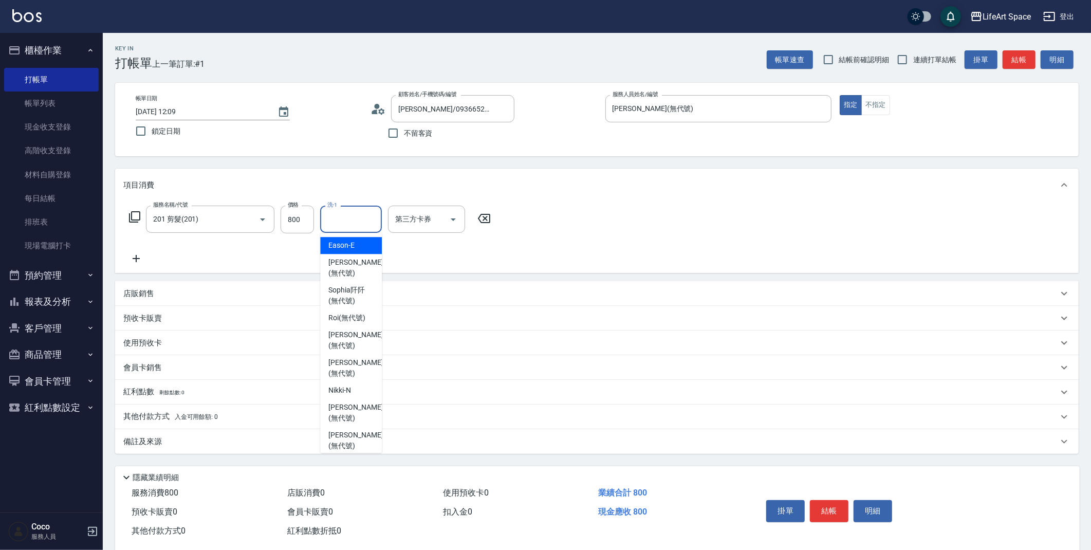
click at [347, 219] on input "洗-1" at bounding box center [351, 219] width 52 height 18
click at [333, 247] on span "[PERSON_NAME] (無代號)" at bounding box center [355, 251] width 54 height 22
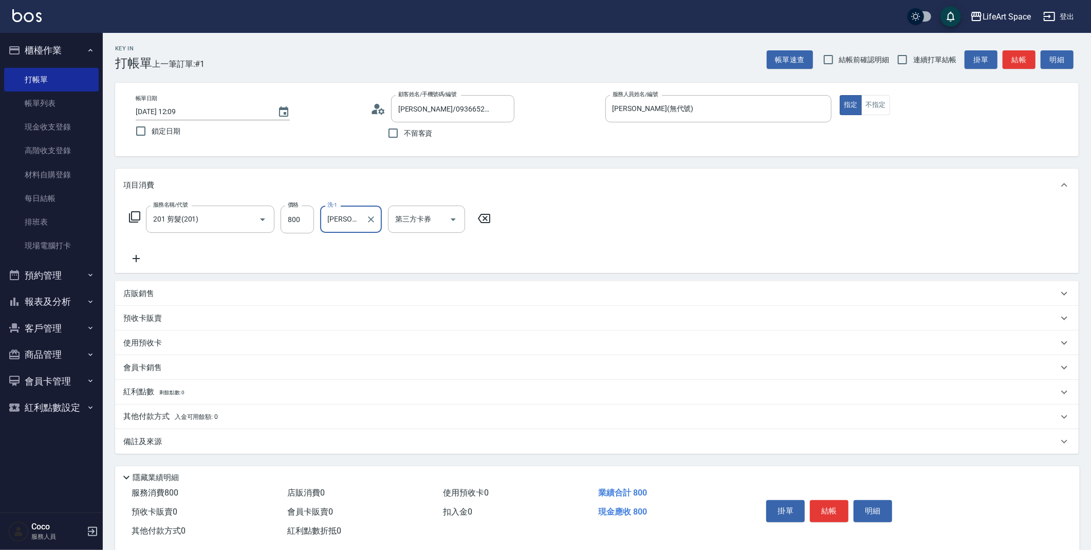
type input "[PERSON_NAME](無代號)"
click at [132, 443] on p "備註及來源" at bounding box center [142, 441] width 39 height 11
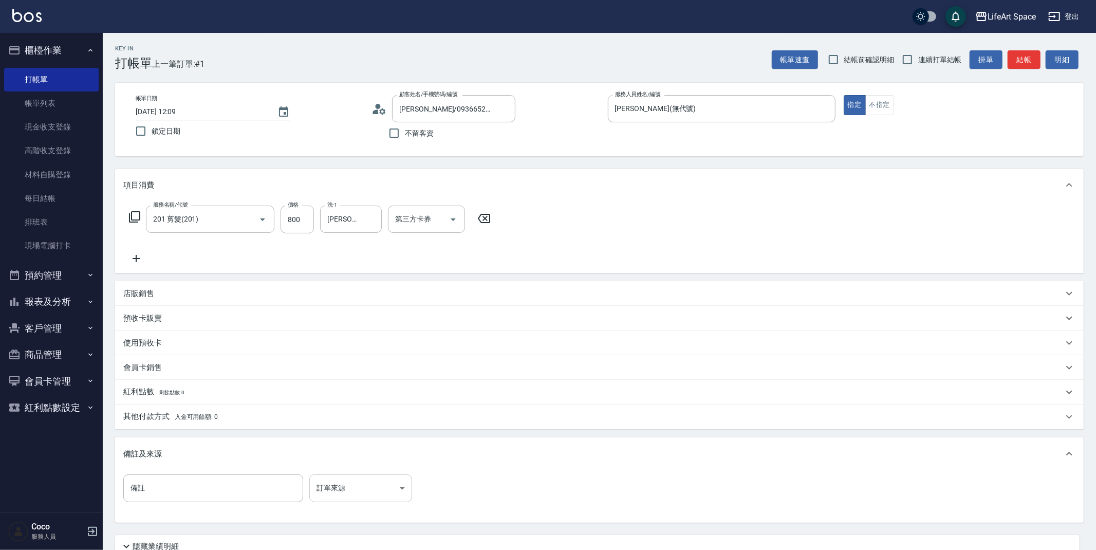
click at [342, 477] on body "LifeArt Space 登出 櫃檯作業 打帳單 帳單列表 現金收支登錄 高階收支登錄 材料自購登錄 每日結帳 排班表 現場電腦打卡 預約管理 預約管理 單…" at bounding box center [548, 317] width 1096 height 634
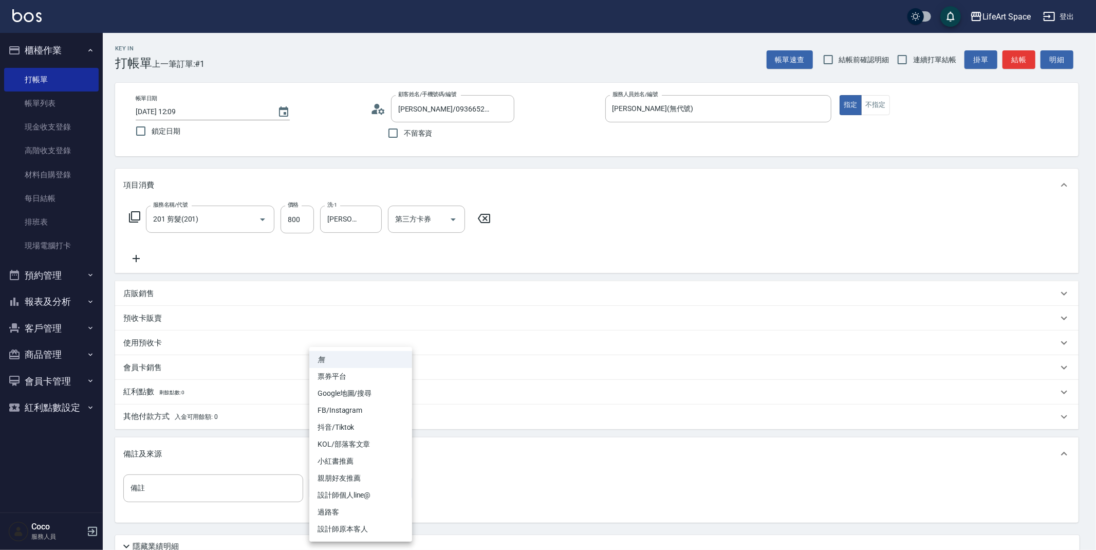
click at [338, 530] on li "設計師原本客人" at bounding box center [360, 529] width 103 height 17
type input "設計師原本客人"
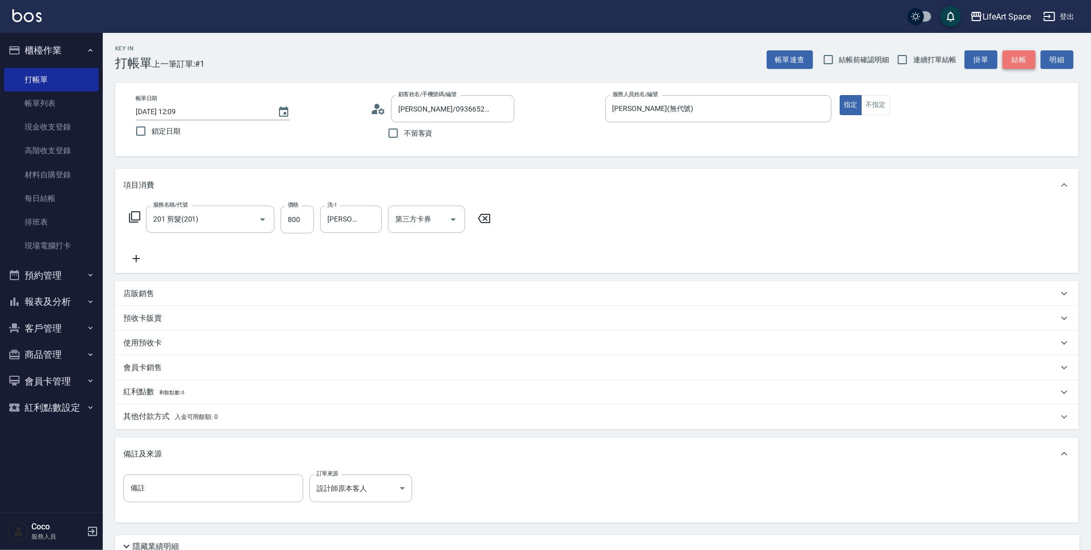
click at [1027, 61] on button "結帳" at bounding box center [1019, 59] width 33 height 19
